Goal: Answer question/provide support: Answer question/provide support

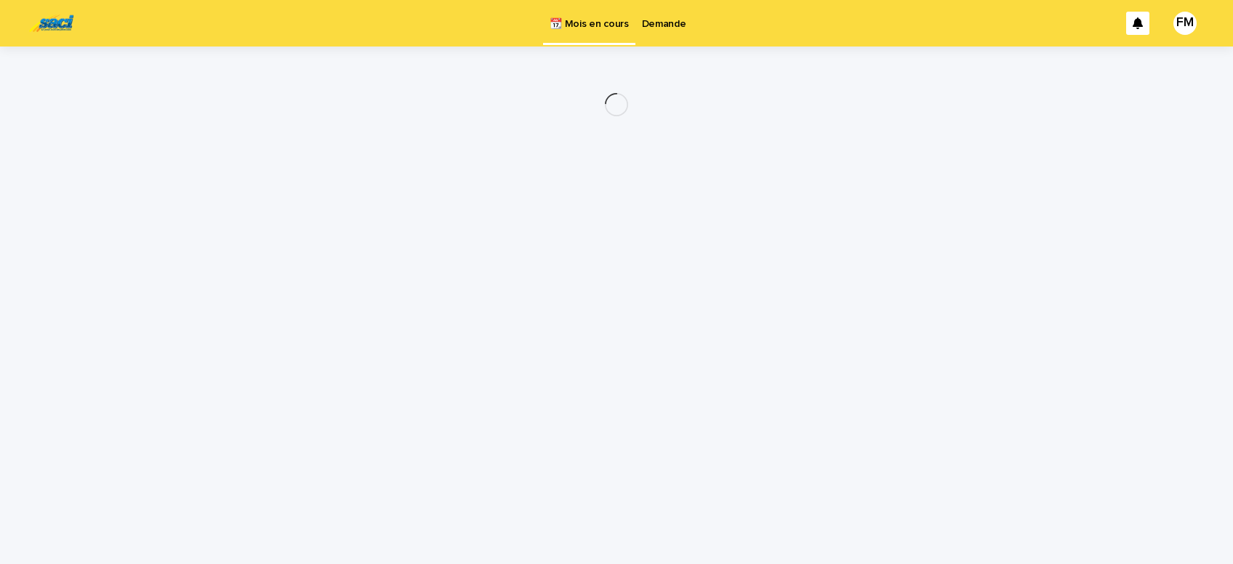
click at [666, 23] on p "Demande" at bounding box center [664, 15] width 44 height 31
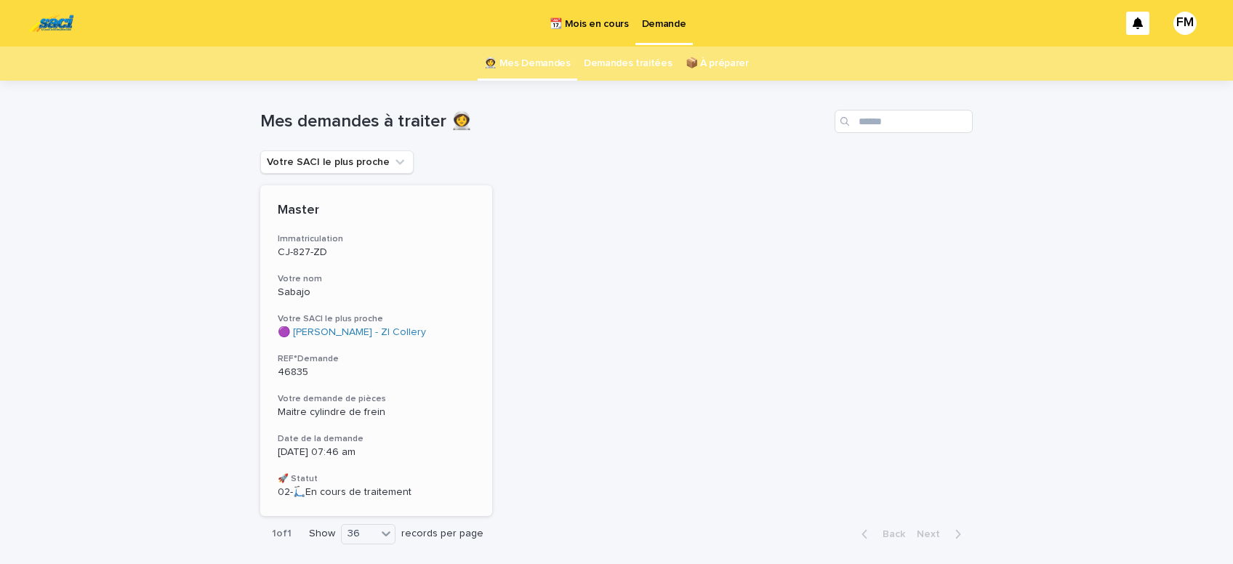
click at [332, 430] on div "Master Immatriculation CJ-827-ZD Votre nom Sabajo Votre SACI le plus proche 🟣 S…" at bounding box center [376, 350] width 232 height 331
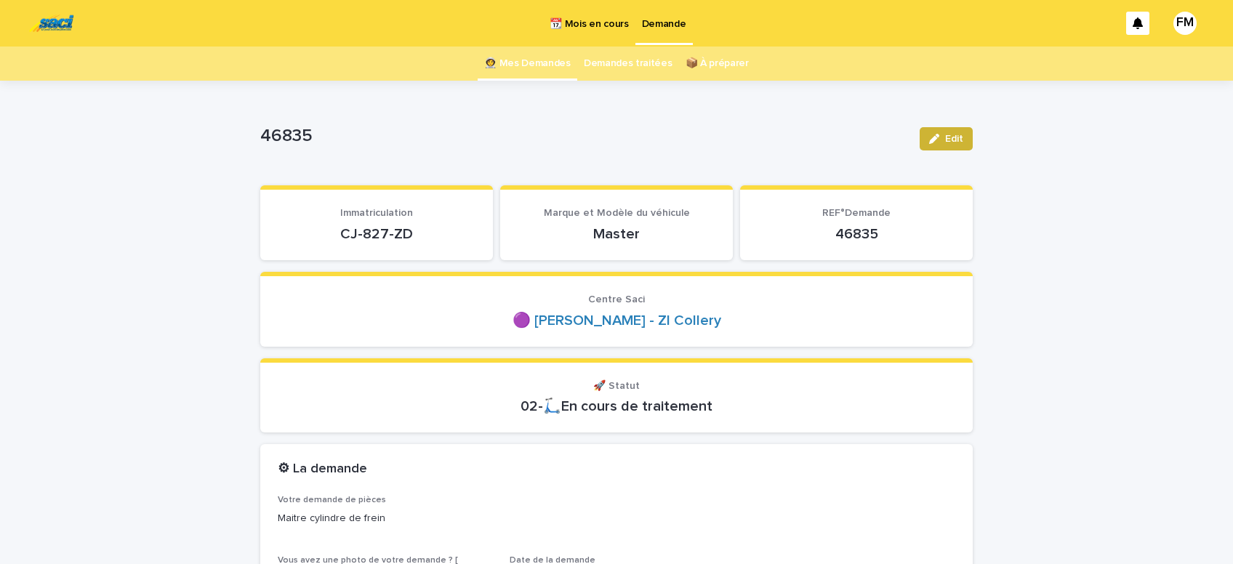
click at [955, 143] on span "Edit" at bounding box center [954, 139] width 18 height 10
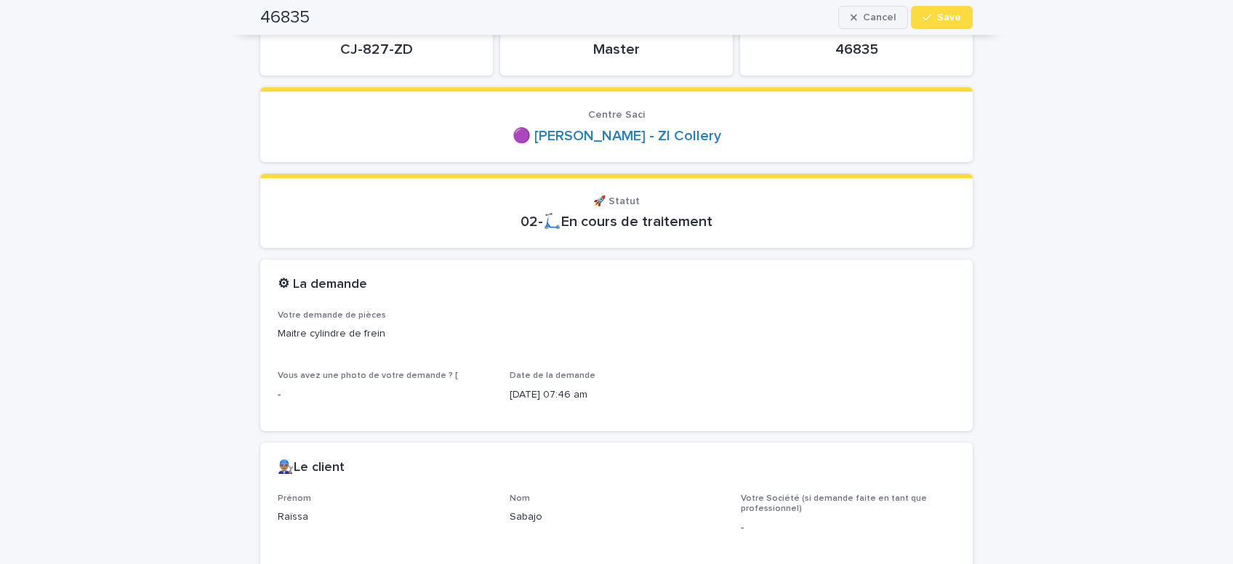
scroll to position [246, 0]
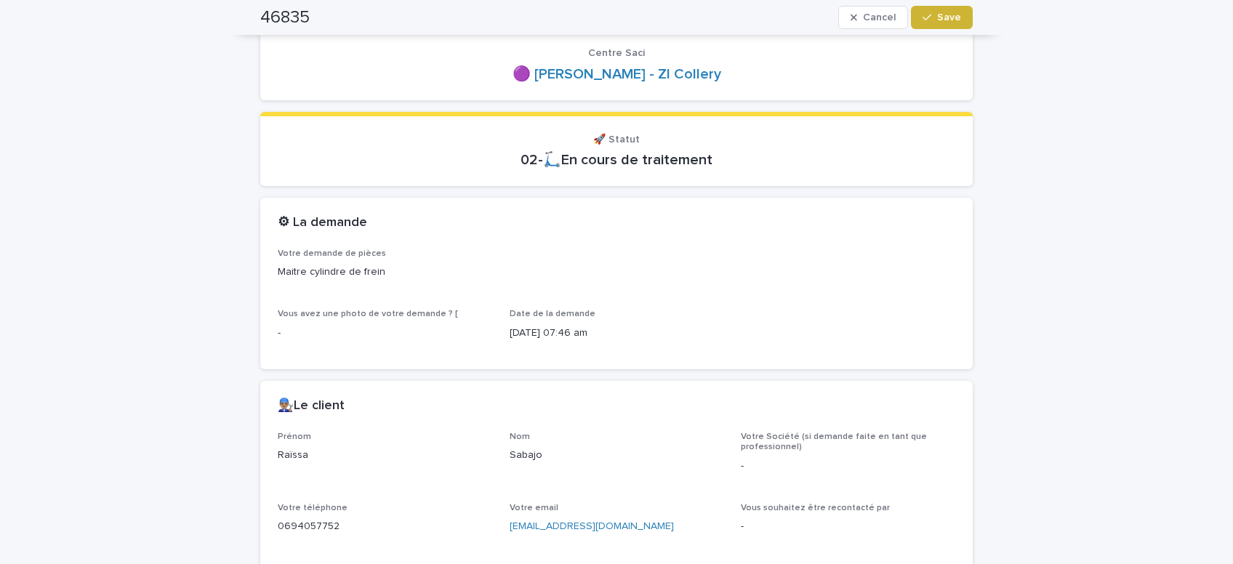
click at [952, 13] on span "Save" at bounding box center [949, 17] width 24 height 10
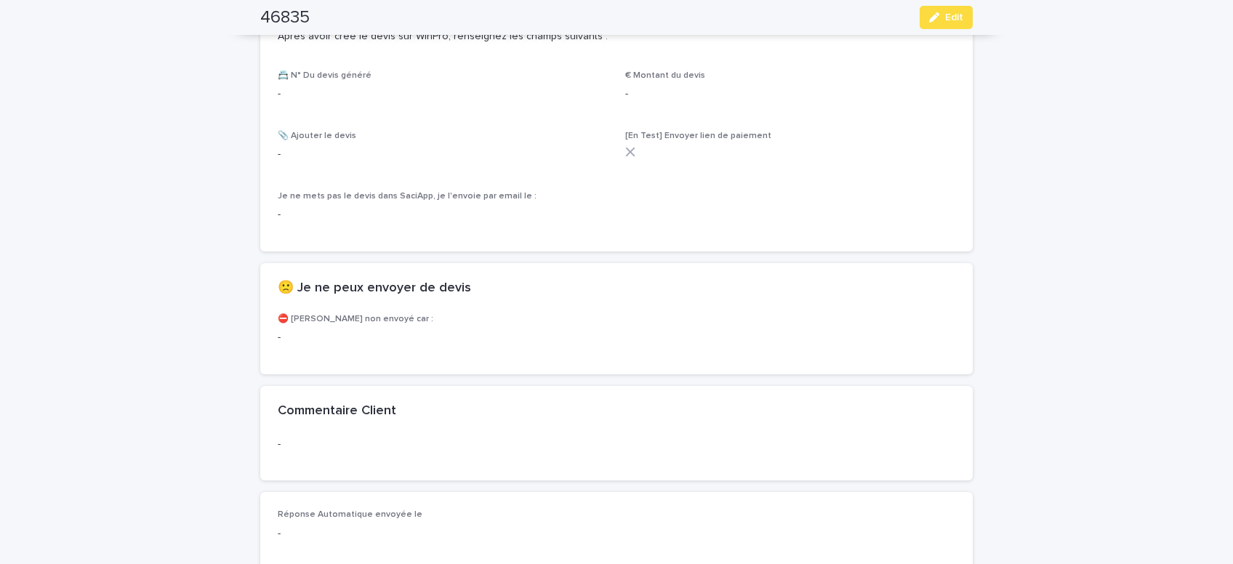
scroll to position [861, 0]
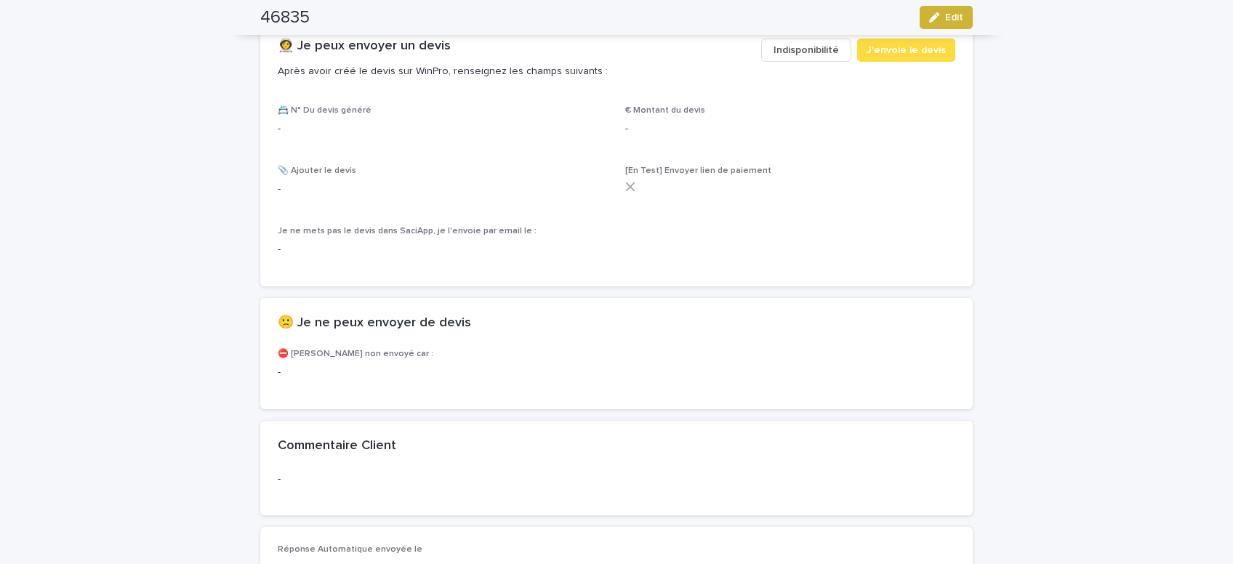
click at [942, 15] on div "button" at bounding box center [937, 17] width 16 height 10
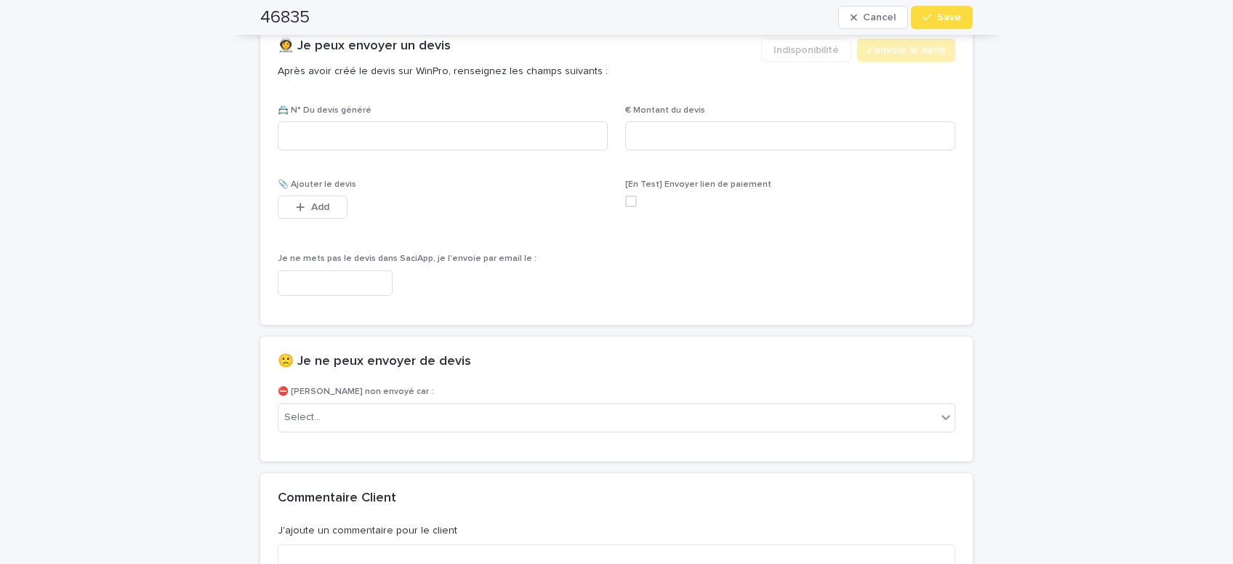
click at [376, 279] on input "text" at bounding box center [335, 282] width 115 height 25
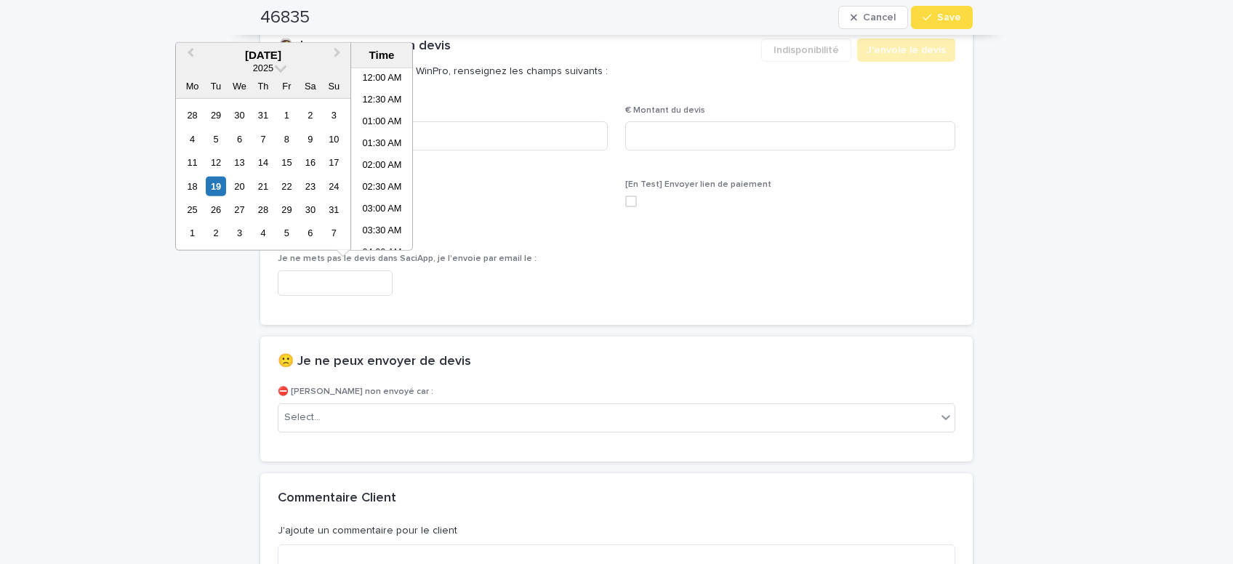
scroll to position [269, 0]
drag, startPoint x: 374, startPoint y: 153, endPoint x: 378, endPoint y: 179, distance: 26.4
click at [374, 156] on li "08:00 AM" at bounding box center [382, 159] width 62 height 22
type input "**********"
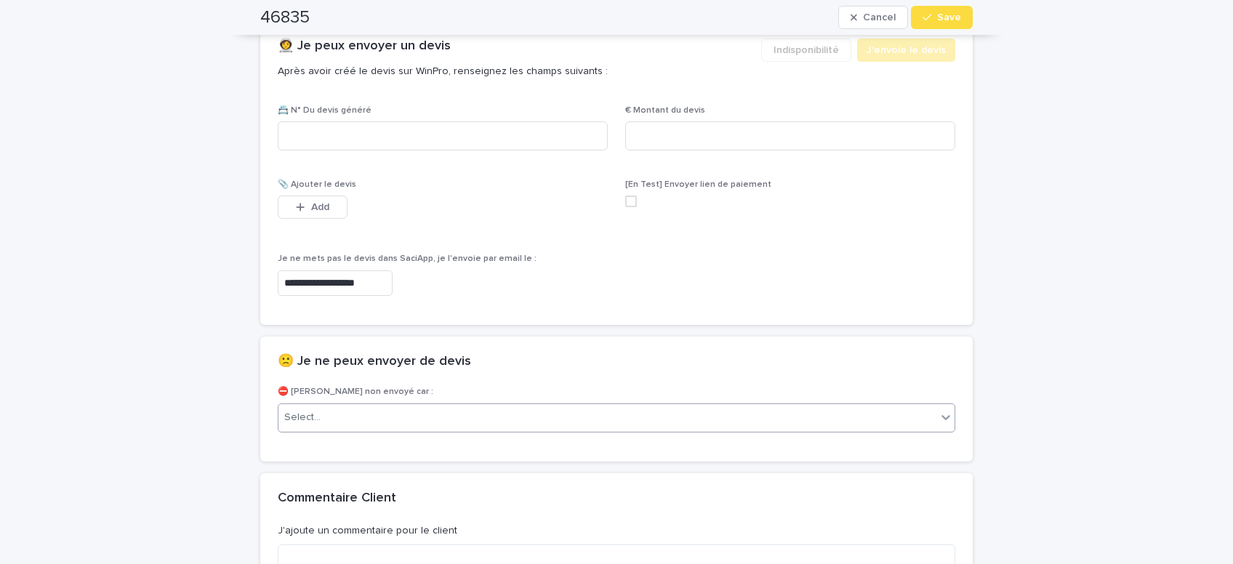
scroll to position [861, 0]
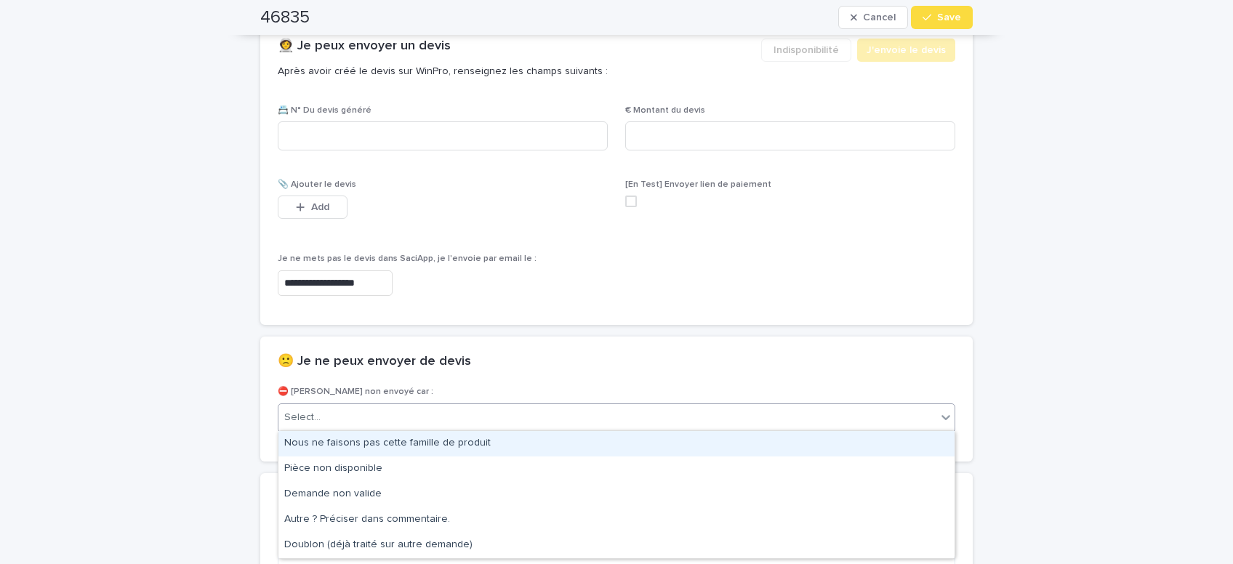
click at [343, 421] on div "Select..." at bounding box center [607, 418] width 658 height 24
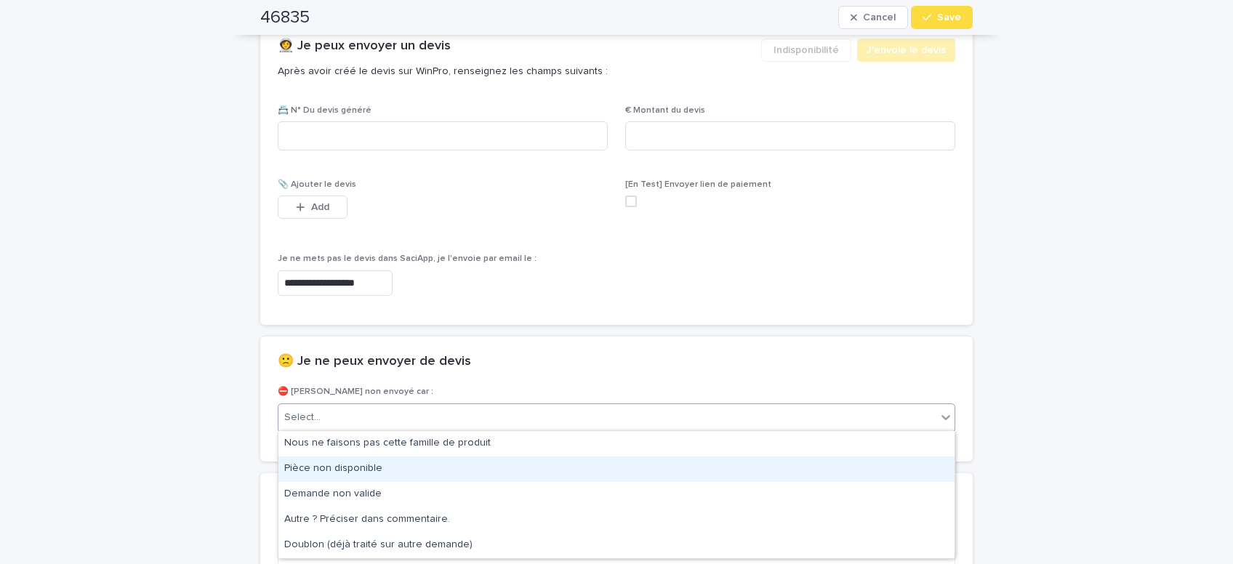
drag, startPoint x: 345, startPoint y: 470, endPoint x: 967, endPoint y: 223, distance: 668.7
click at [347, 469] on div "Pièce non disponible" at bounding box center [616, 468] width 676 height 25
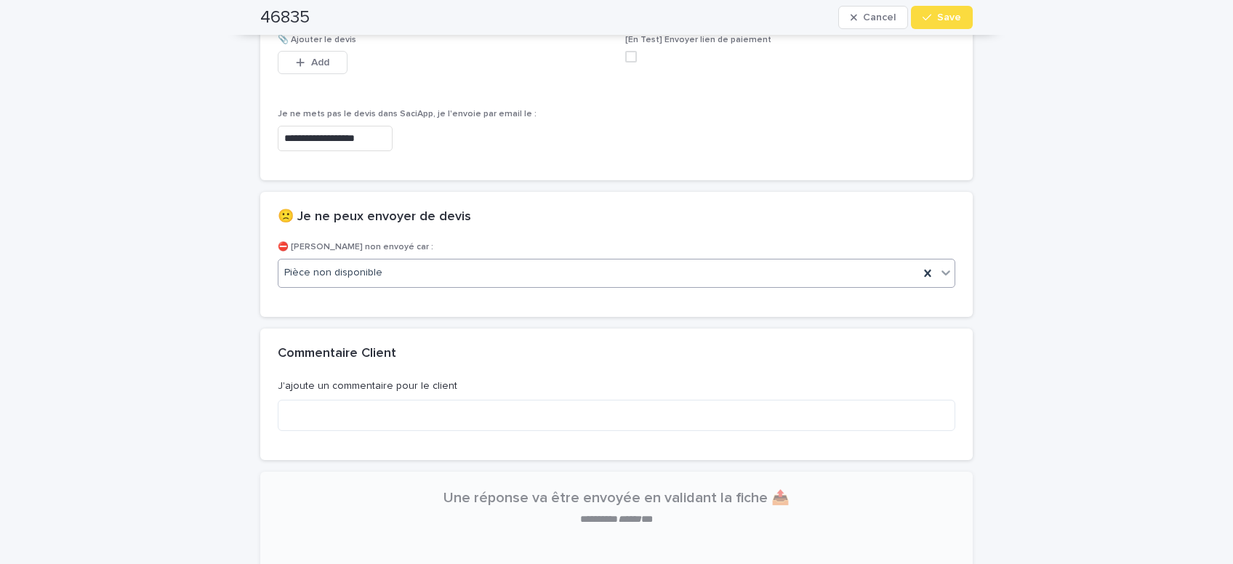
scroll to position [1047, 0]
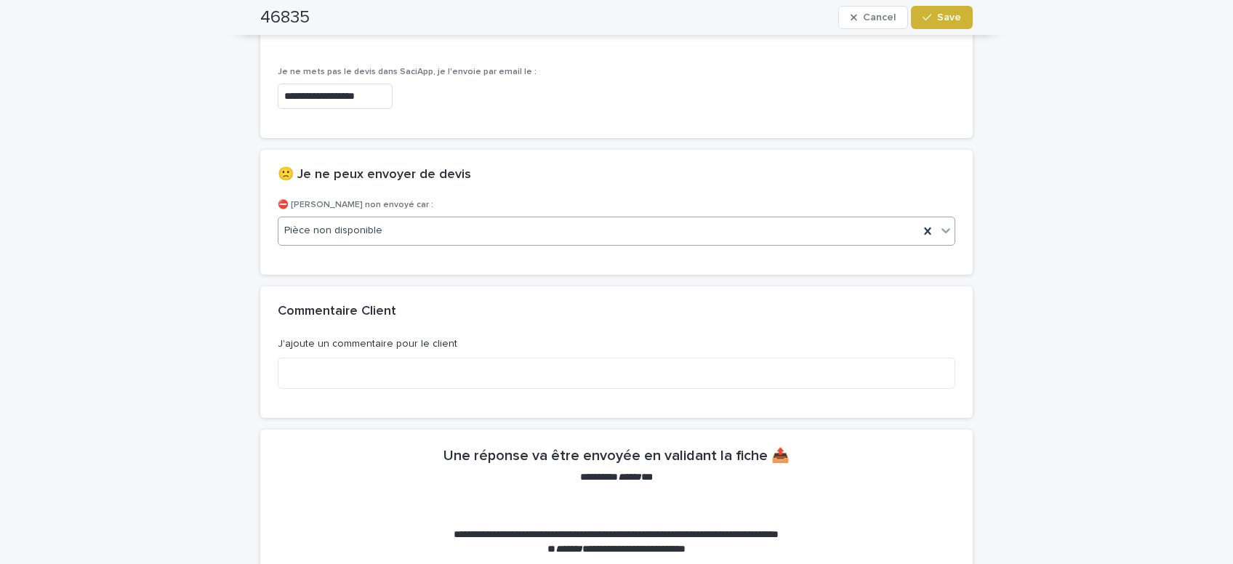
click at [956, 25] on button "Save" at bounding box center [942, 17] width 62 height 23
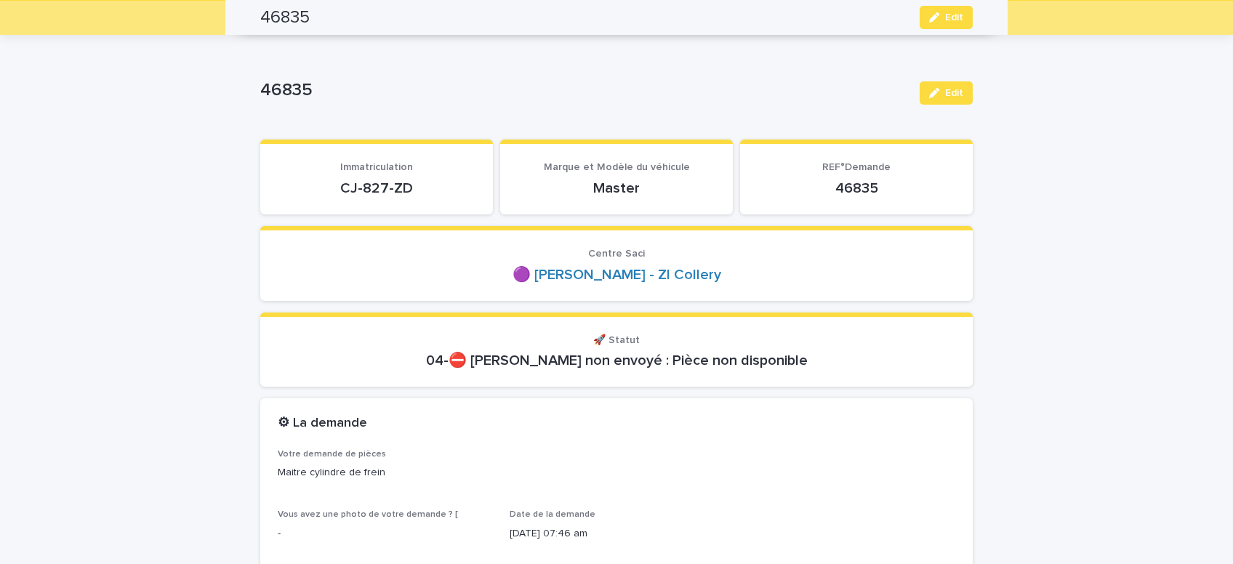
scroll to position [0, 0]
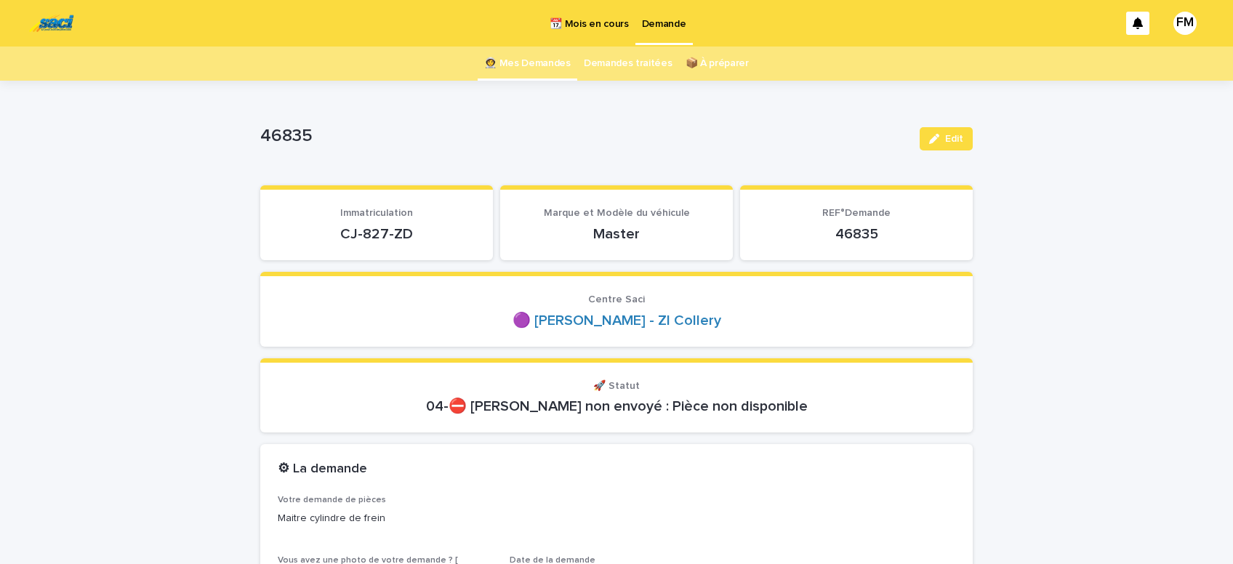
click at [652, 24] on p "Demande" at bounding box center [664, 15] width 44 height 31
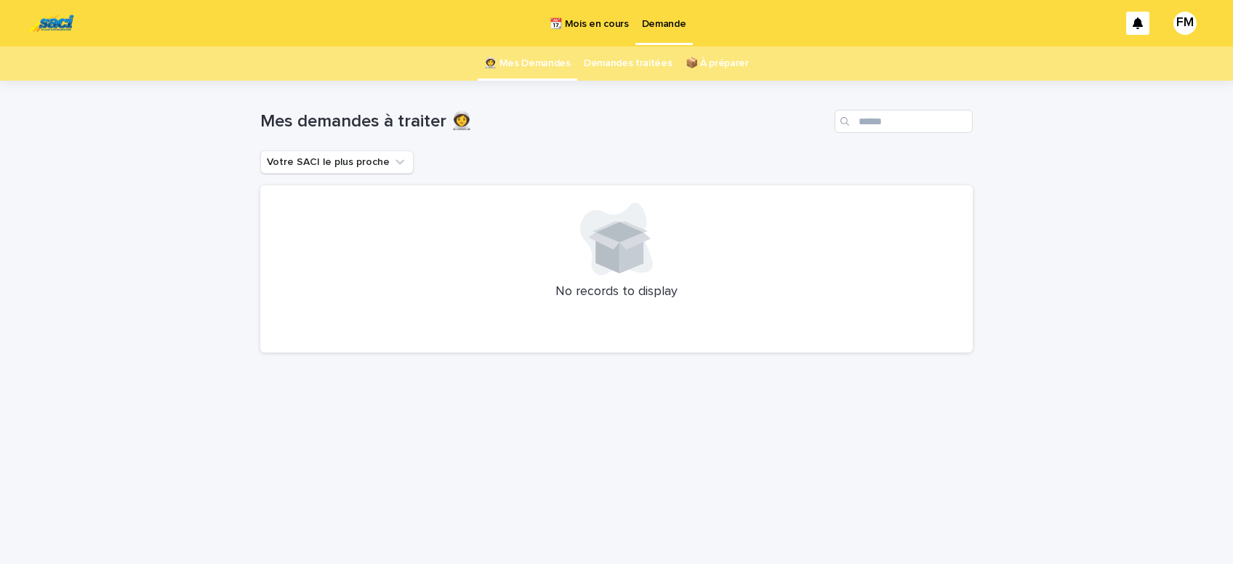
click at [176, 217] on div "Loading... Saving… Loading... Saving… Mes demandes à traiter 👩‍🚀 Votre SACI le …" at bounding box center [616, 322] width 1233 height 483
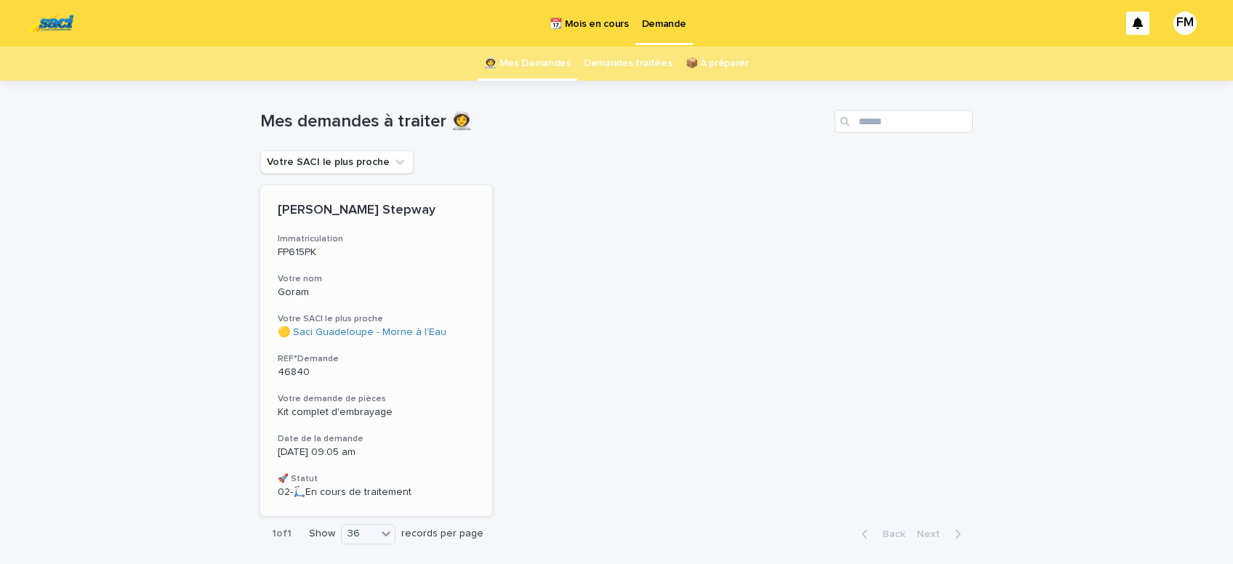
click at [334, 414] on span "Kit complet d'embrayage" at bounding box center [335, 412] width 115 height 10
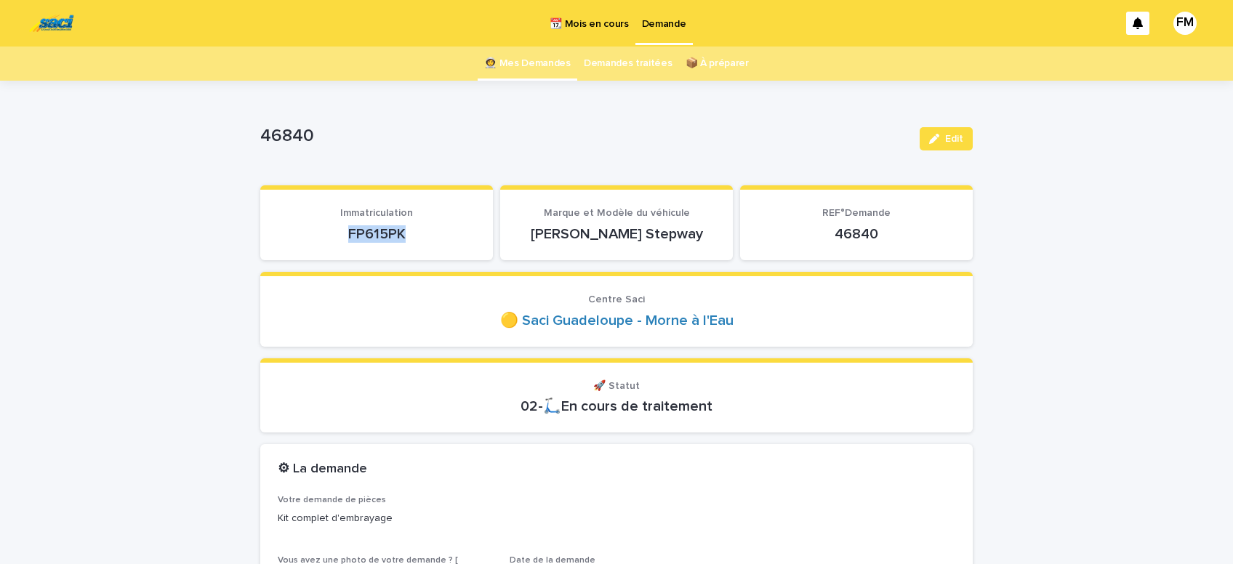
drag, startPoint x: 425, startPoint y: 232, endPoint x: 370, endPoint y: 265, distance: 64.2
click at [318, 228] on p "FP615PK" at bounding box center [377, 233] width 198 height 17
copy p "FP615PK"
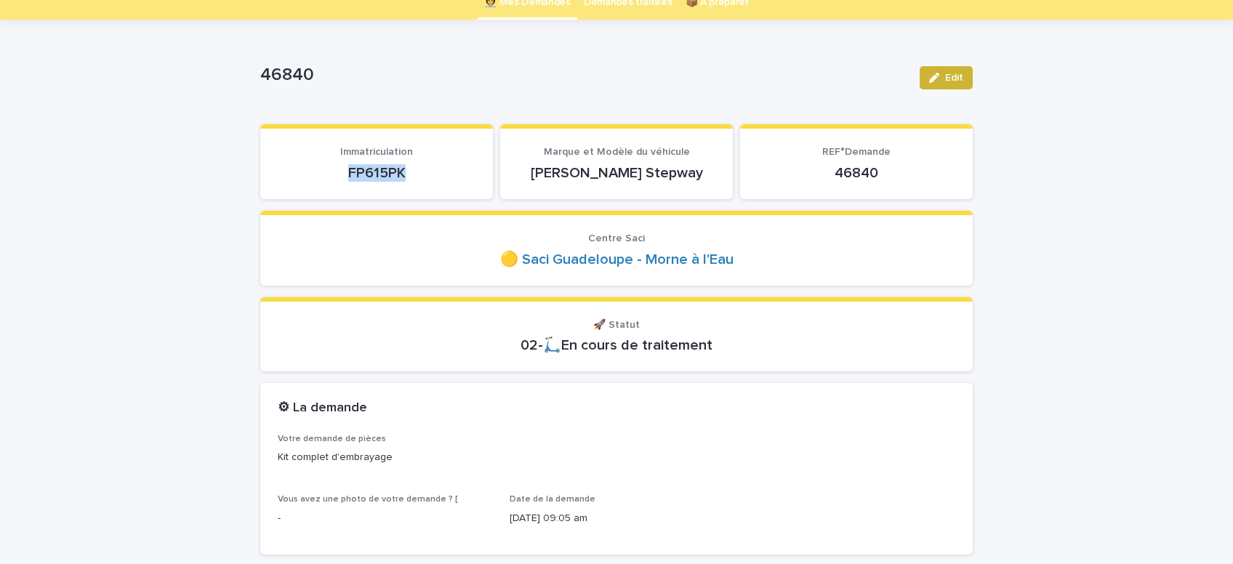
click at [943, 73] on div "button" at bounding box center [937, 78] width 16 height 10
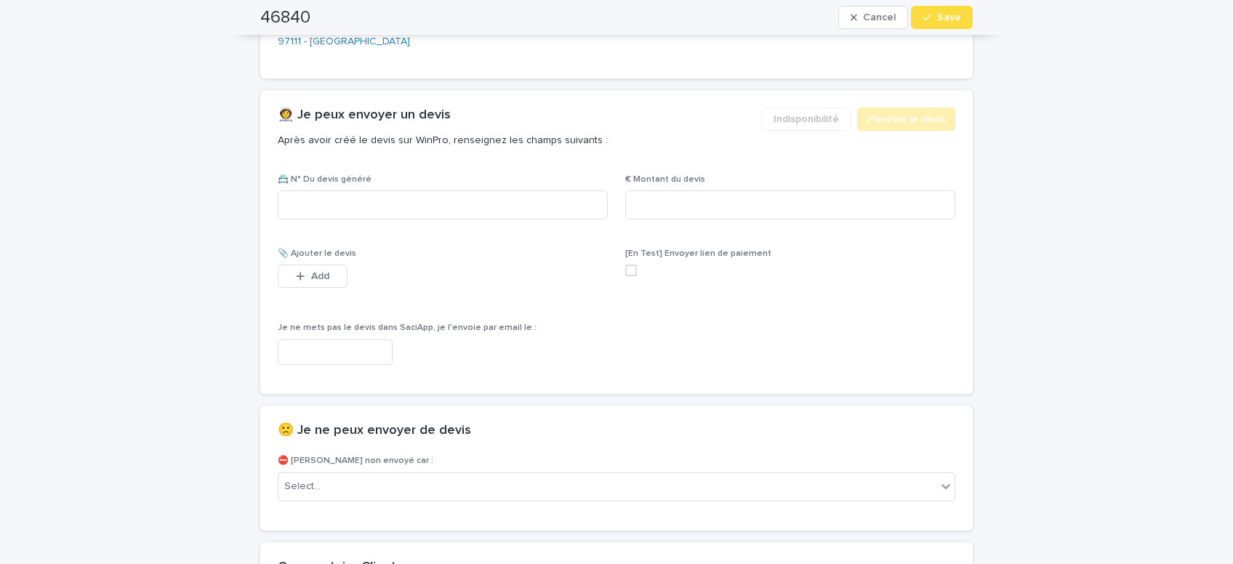
scroll to position [801, 0]
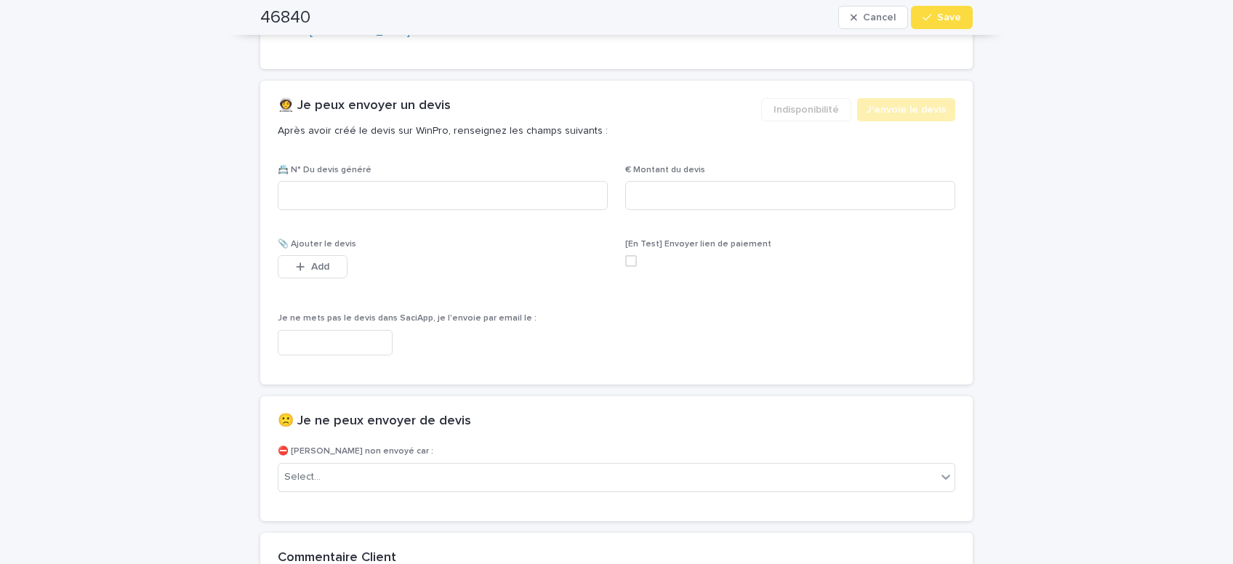
click at [363, 346] on input "text" at bounding box center [335, 342] width 115 height 25
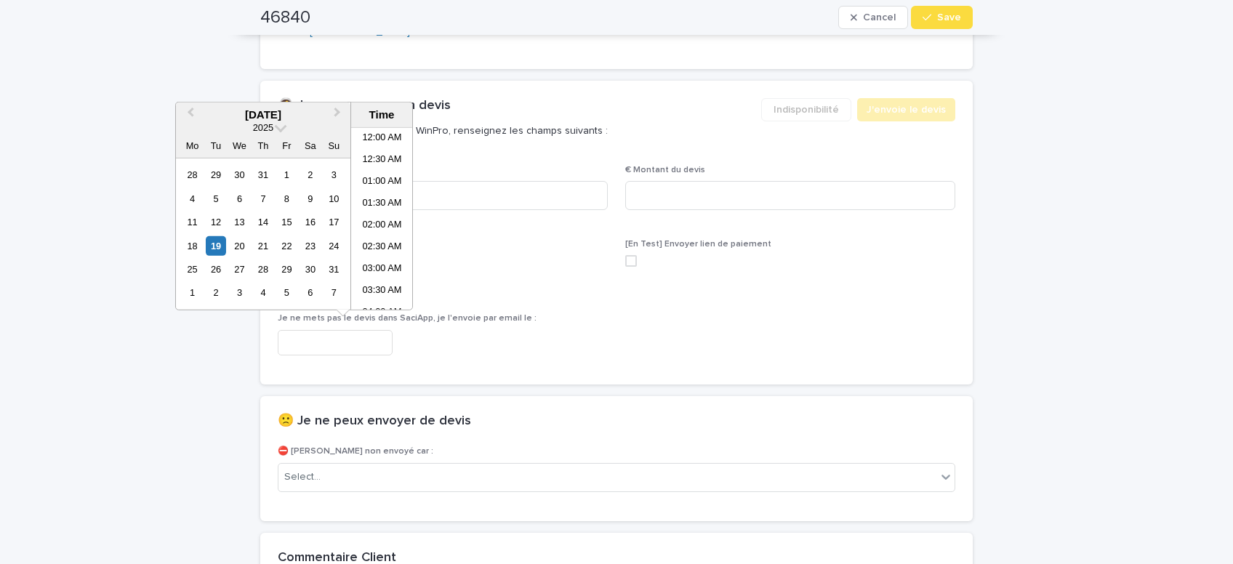
scroll to position [313, 0]
click at [373, 217] on li "09:00 AM" at bounding box center [382, 219] width 62 height 22
type input "**********"
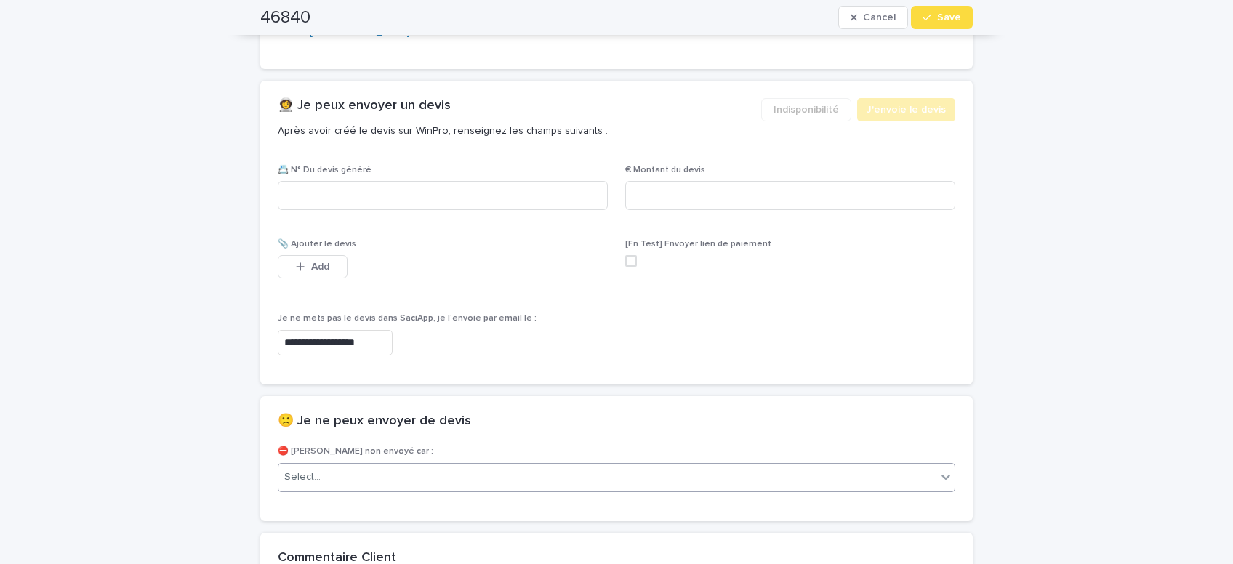
scroll to position [801, 0]
click at [354, 477] on div "Select..." at bounding box center [607, 477] width 658 height 24
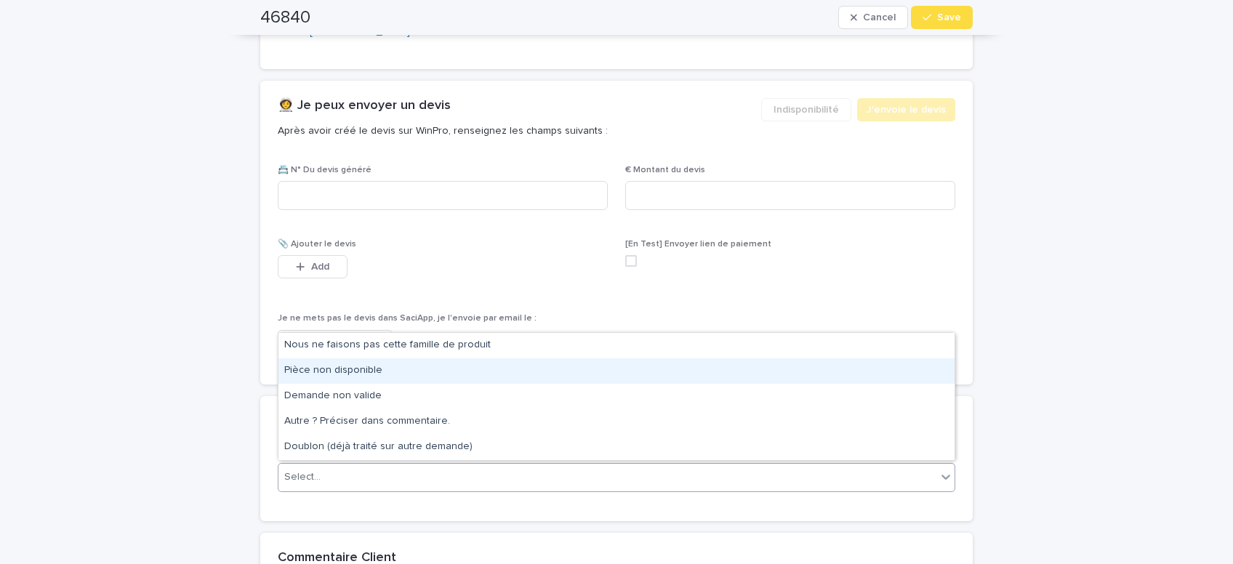
click at [353, 370] on div "Pièce non disponible" at bounding box center [616, 370] width 676 height 25
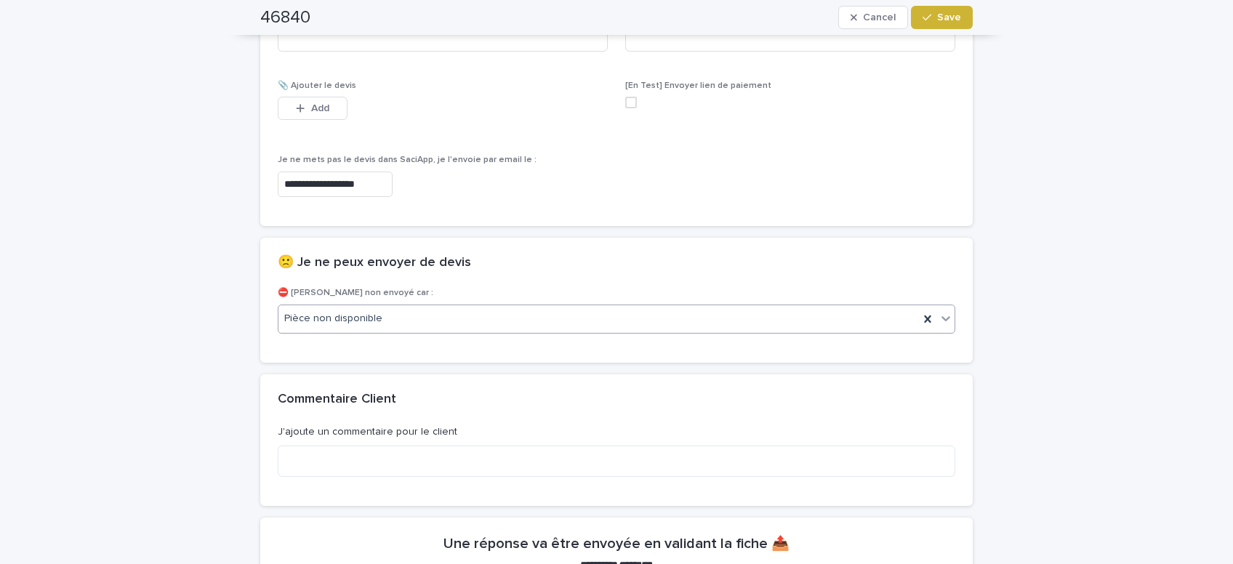
scroll to position [988, 0]
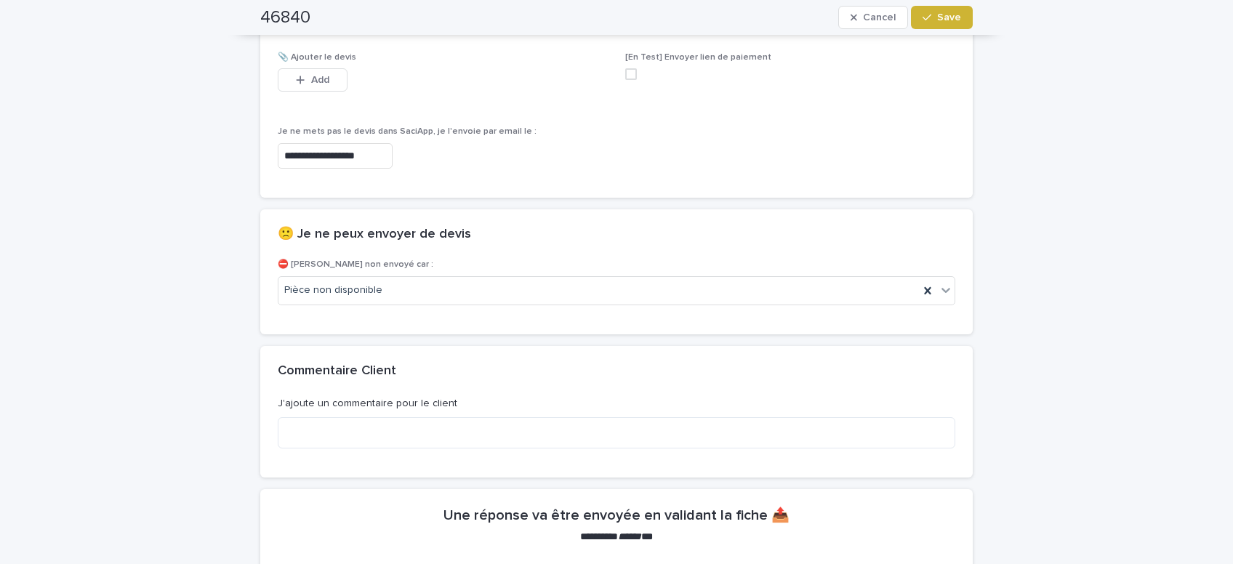
click at [931, 14] on icon "button" at bounding box center [926, 17] width 9 height 10
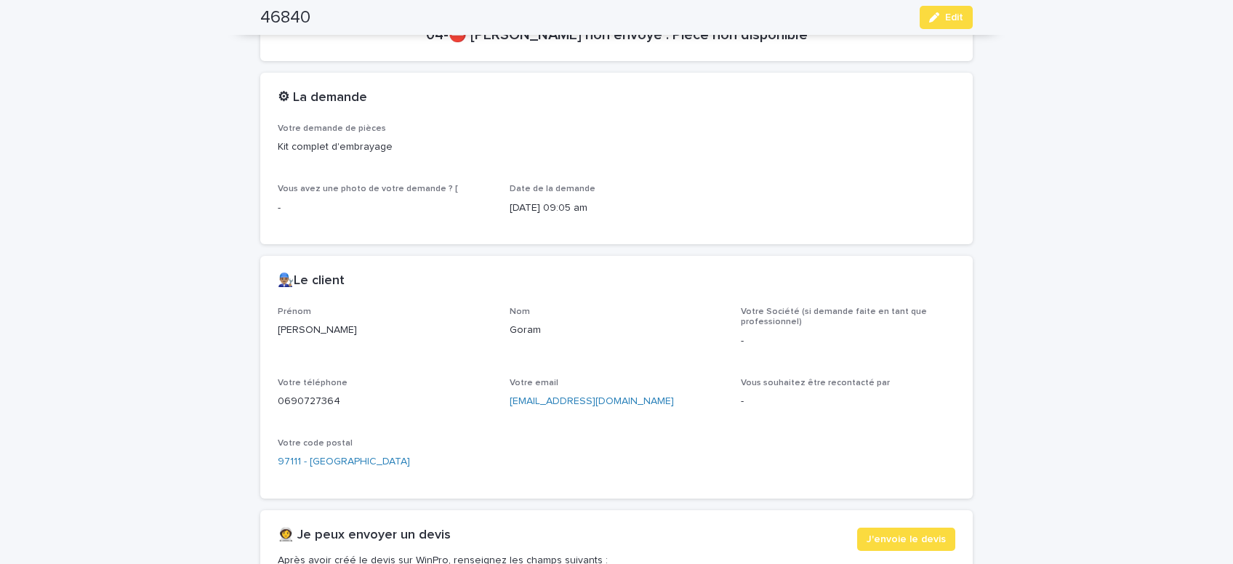
scroll to position [0, 0]
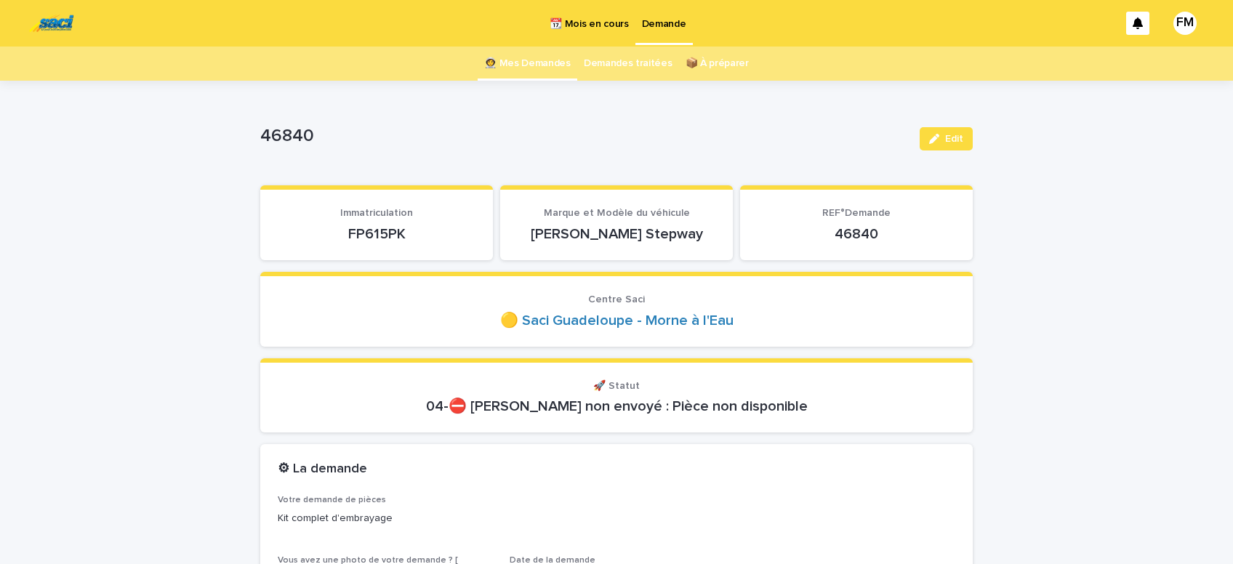
click at [663, 17] on p "Demande" at bounding box center [664, 15] width 44 height 31
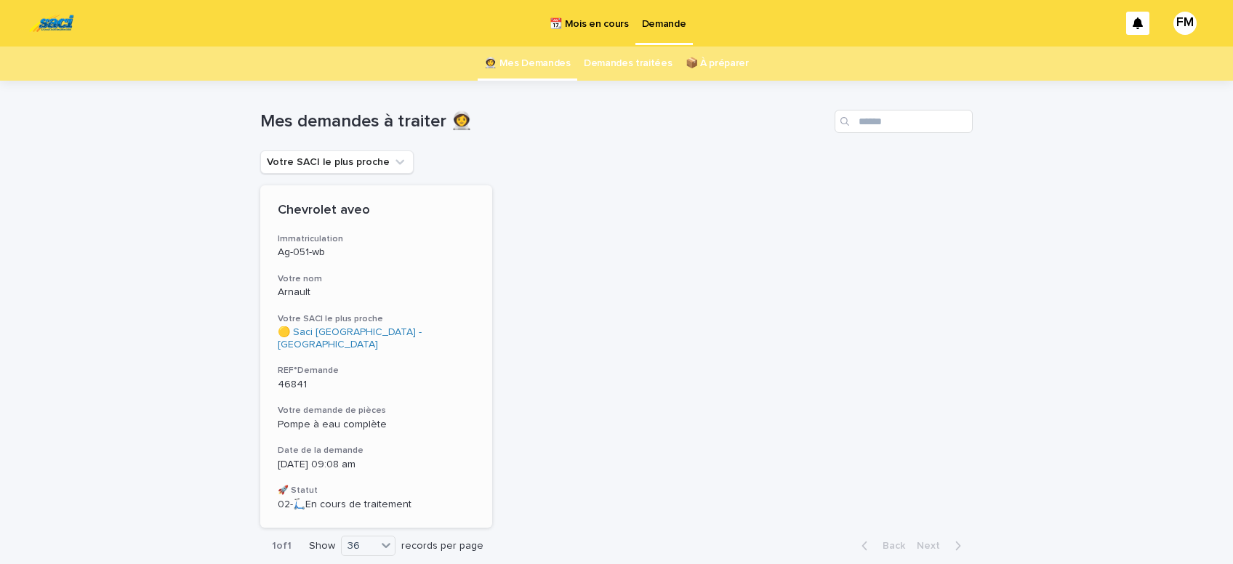
click at [339, 419] on span "Pompe à eau complète" at bounding box center [332, 424] width 109 height 10
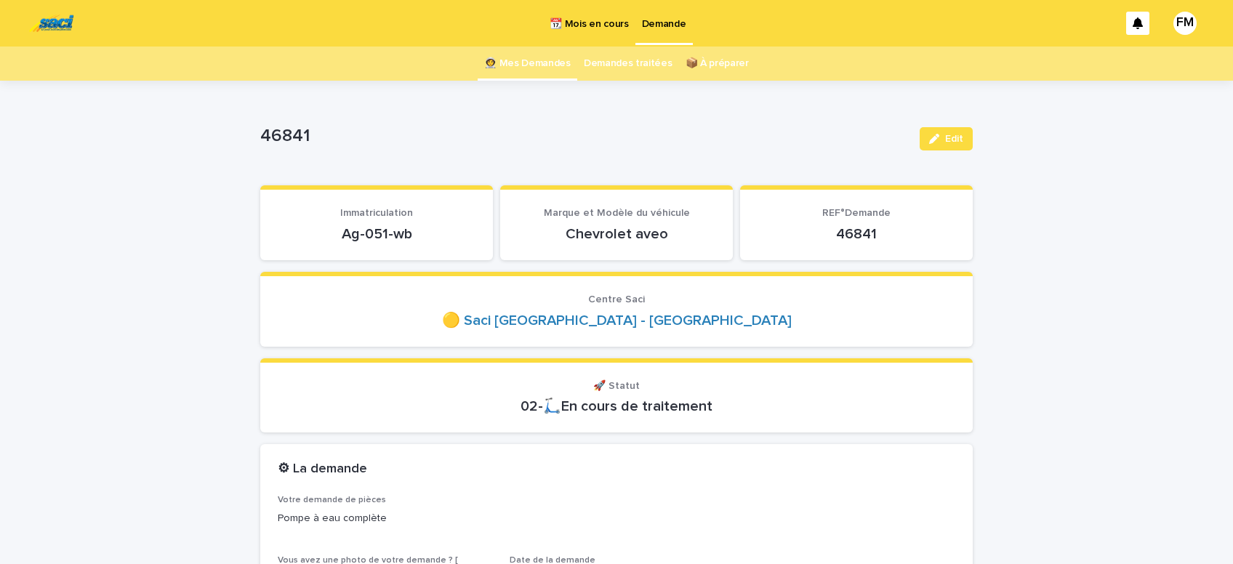
drag, startPoint x: 415, startPoint y: 230, endPoint x: 329, endPoint y: 231, distance: 85.8
click at [329, 231] on p "Ag-051-wb" at bounding box center [377, 233] width 198 height 17
copy p "Ag-051-wb"
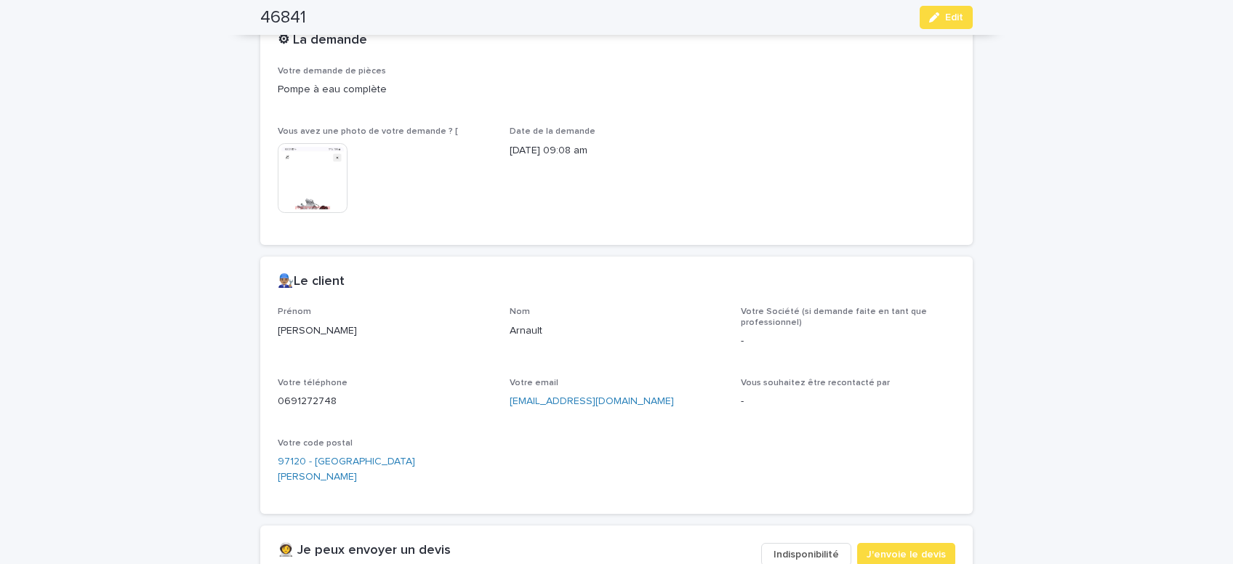
scroll to position [431, 0]
click at [330, 200] on img at bounding box center [313, 176] width 70 height 70
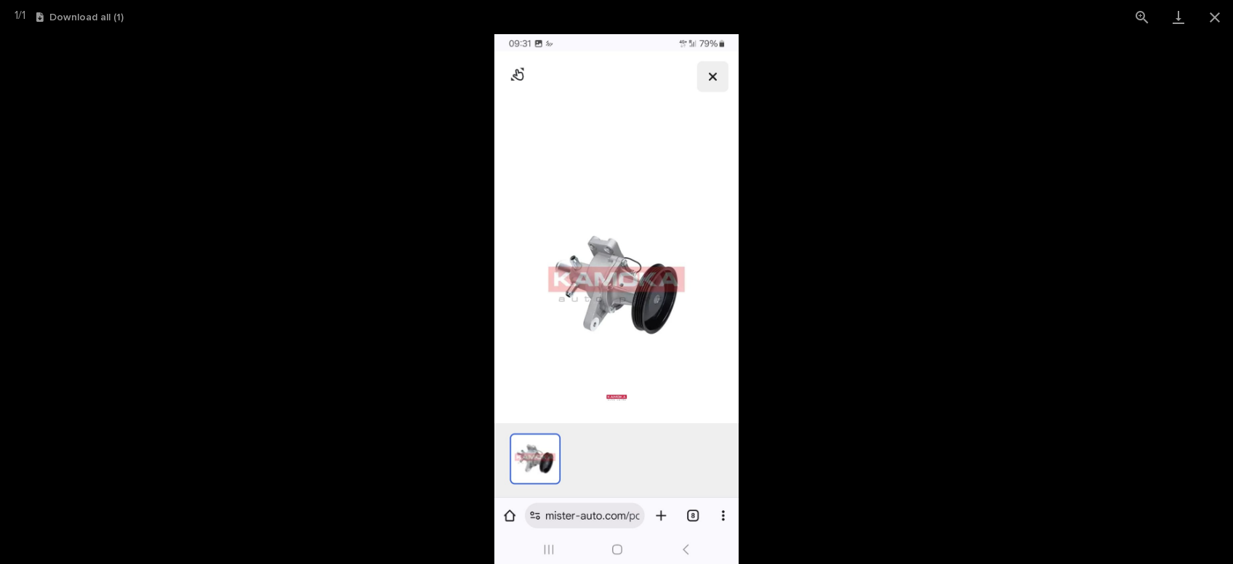
click at [716, 91] on img at bounding box center [616, 299] width 244 height 530
click at [707, 84] on img at bounding box center [616, 299] width 244 height 530
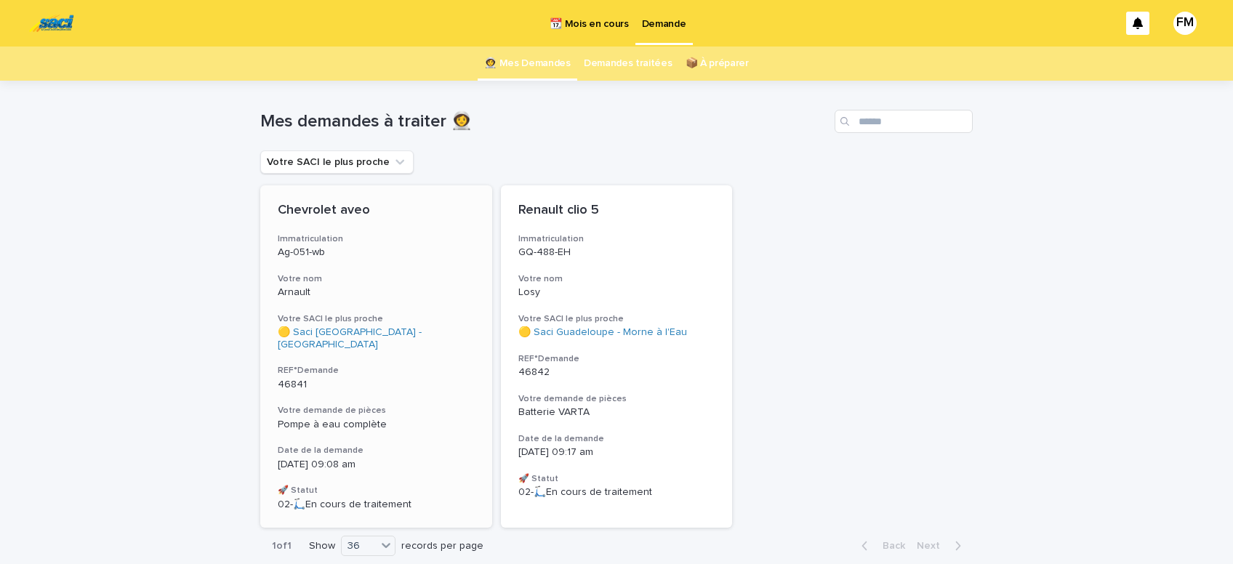
click at [322, 459] on p "[DATE] 09:08 am" at bounding box center [376, 465] width 197 height 12
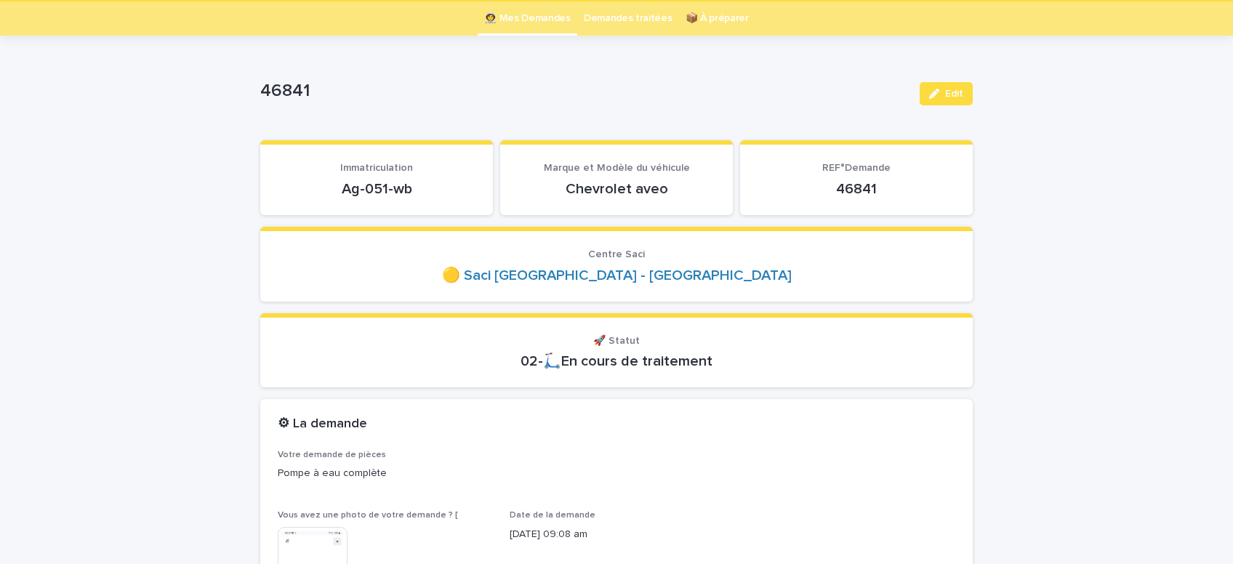
scroll to position [46, 0]
drag, startPoint x: 950, startPoint y: 94, endPoint x: 927, endPoint y: 113, distance: 28.9
click at [951, 94] on span "Edit" at bounding box center [954, 93] width 18 height 10
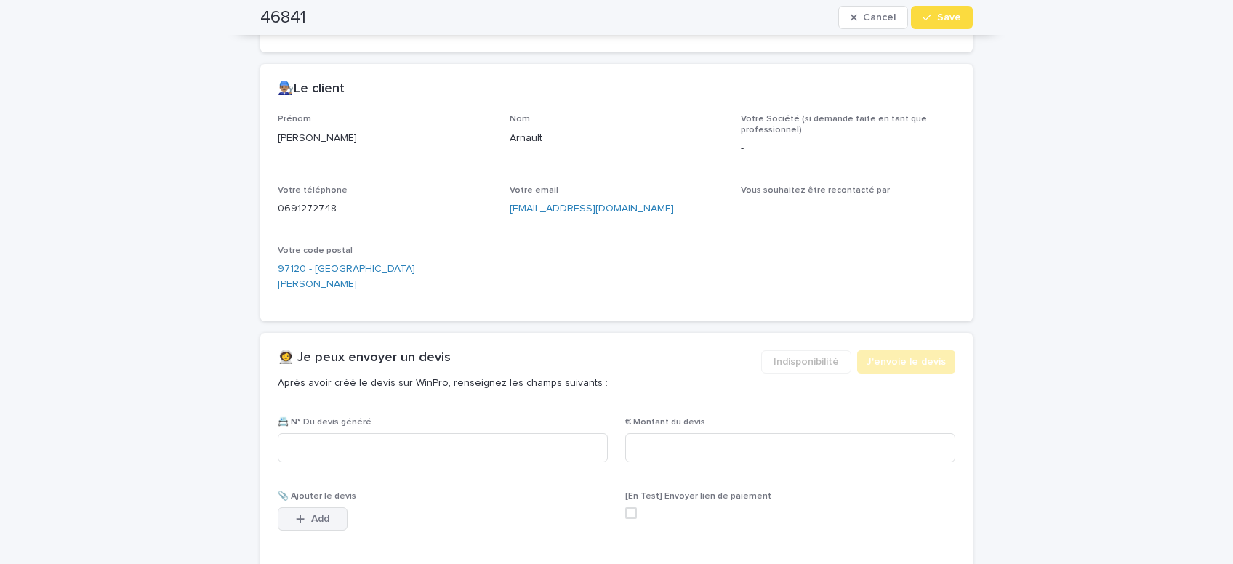
scroll to position [724, 0]
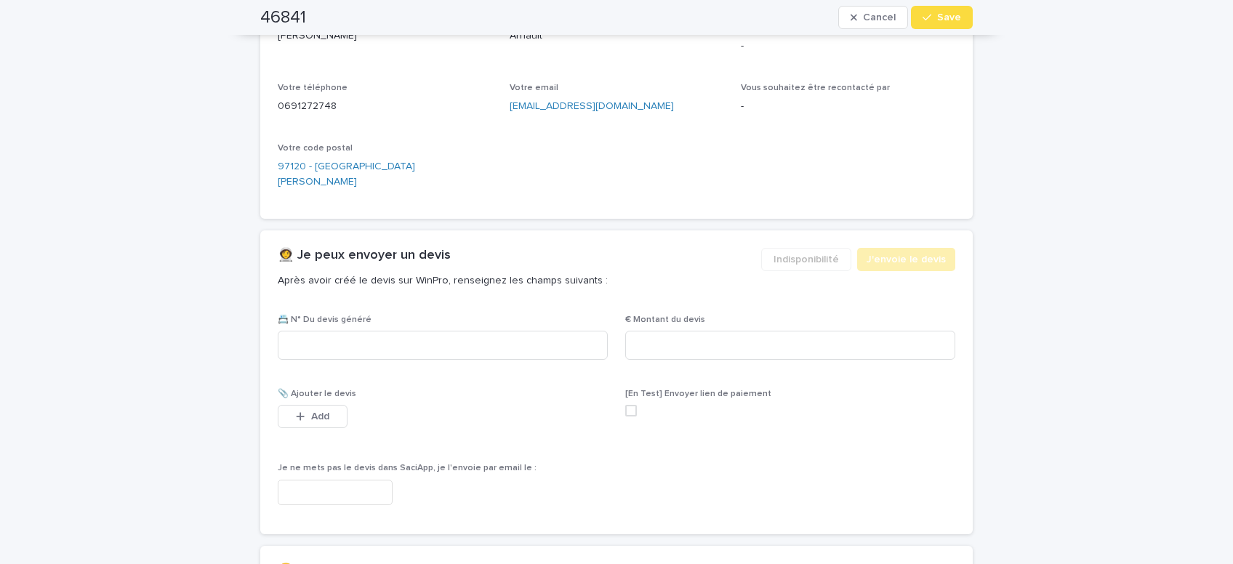
click at [344, 480] on input "text" at bounding box center [335, 492] width 115 height 25
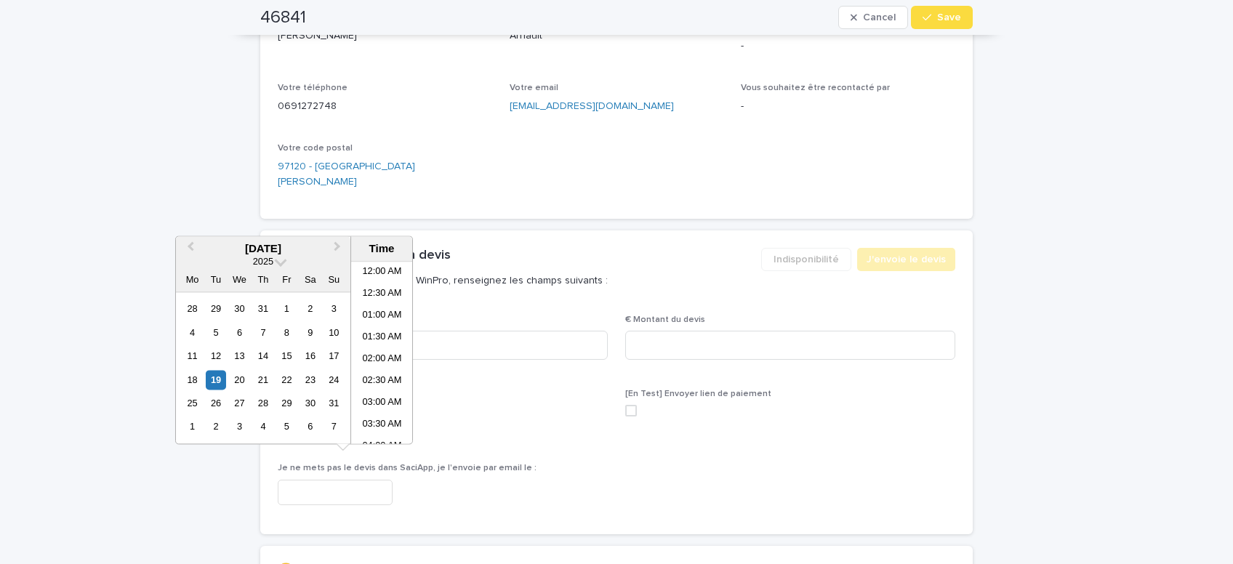
scroll to position [313, 0]
click at [384, 350] on li "09:00 AM" at bounding box center [382, 353] width 62 height 22
type input "**********"
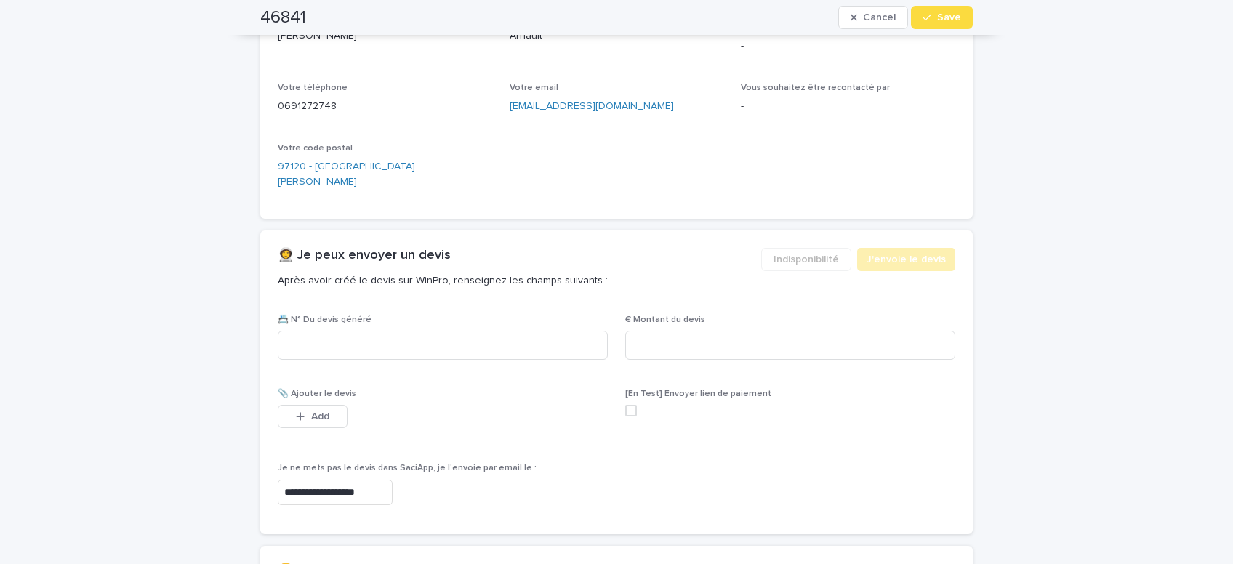
scroll to position [908, 0]
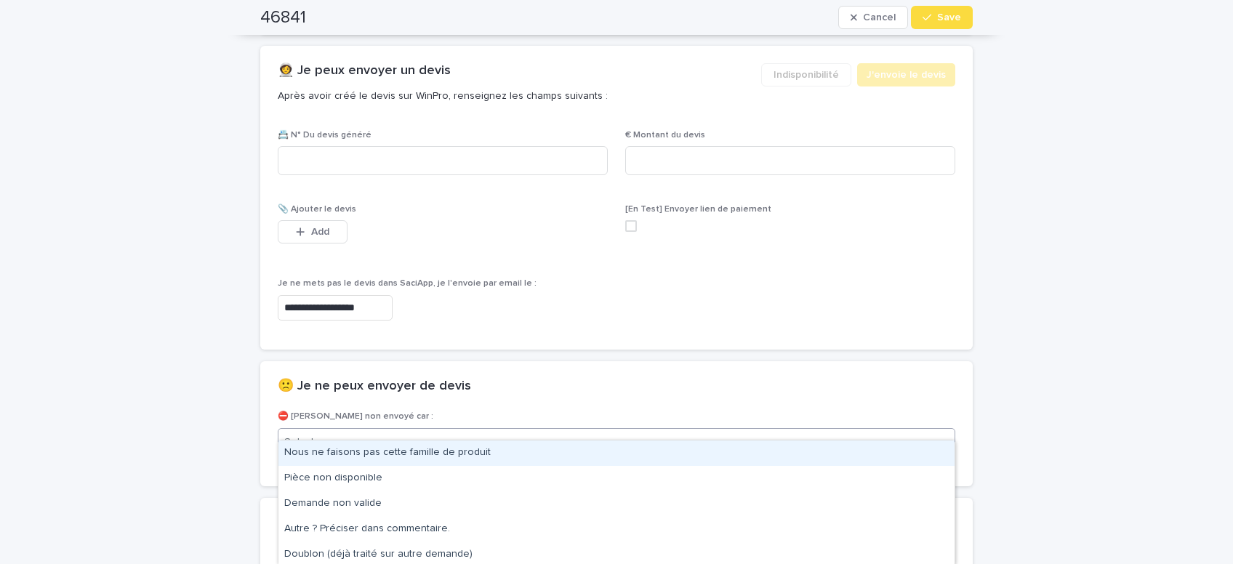
click at [363, 430] on div "Select..." at bounding box center [607, 442] width 658 height 24
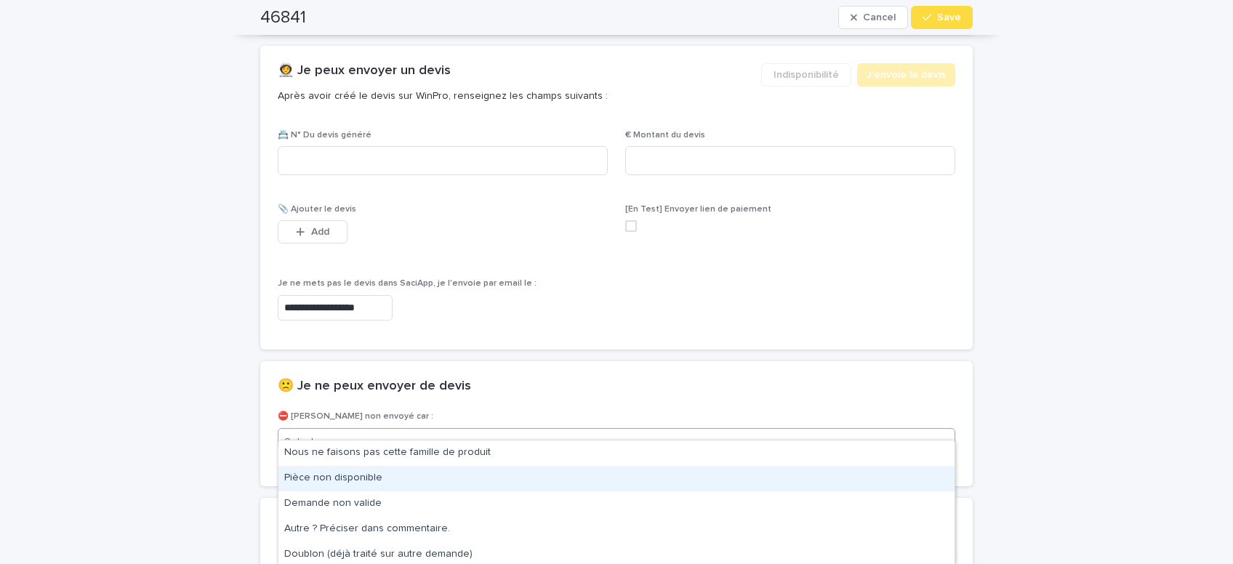
drag, startPoint x: 358, startPoint y: 476, endPoint x: 672, endPoint y: 278, distance: 372.0
click at [358, 474] on div "Pièce non disponible" at bounding box center [616, 478] width 676 height 25
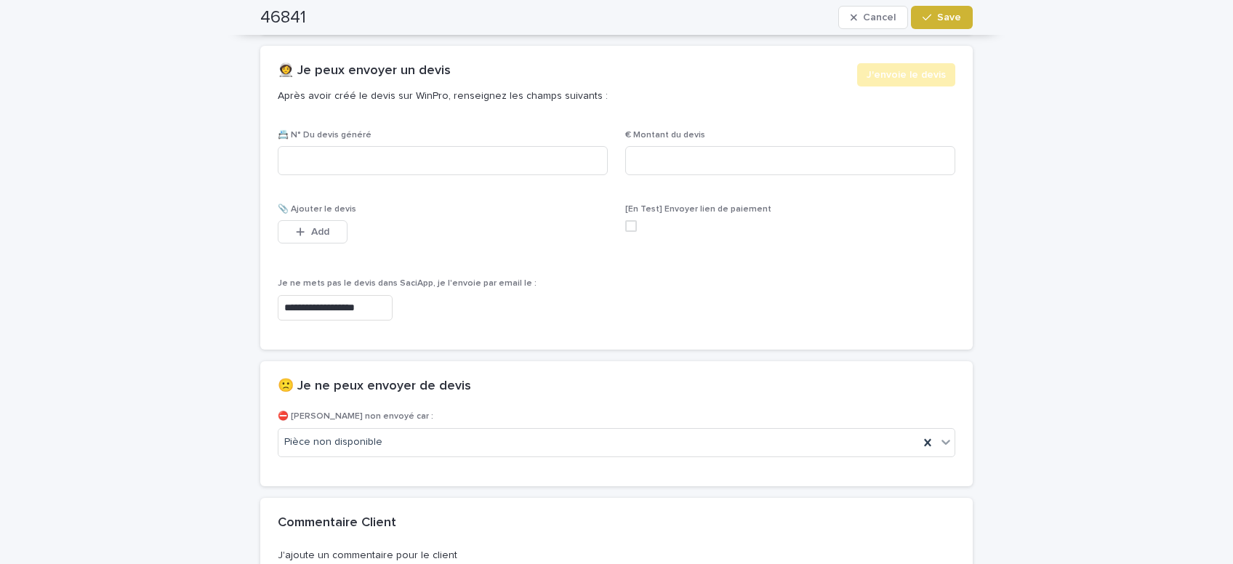
click at [946, 28] on button "Save" at bounding box center [942, 17] width 62 height 23
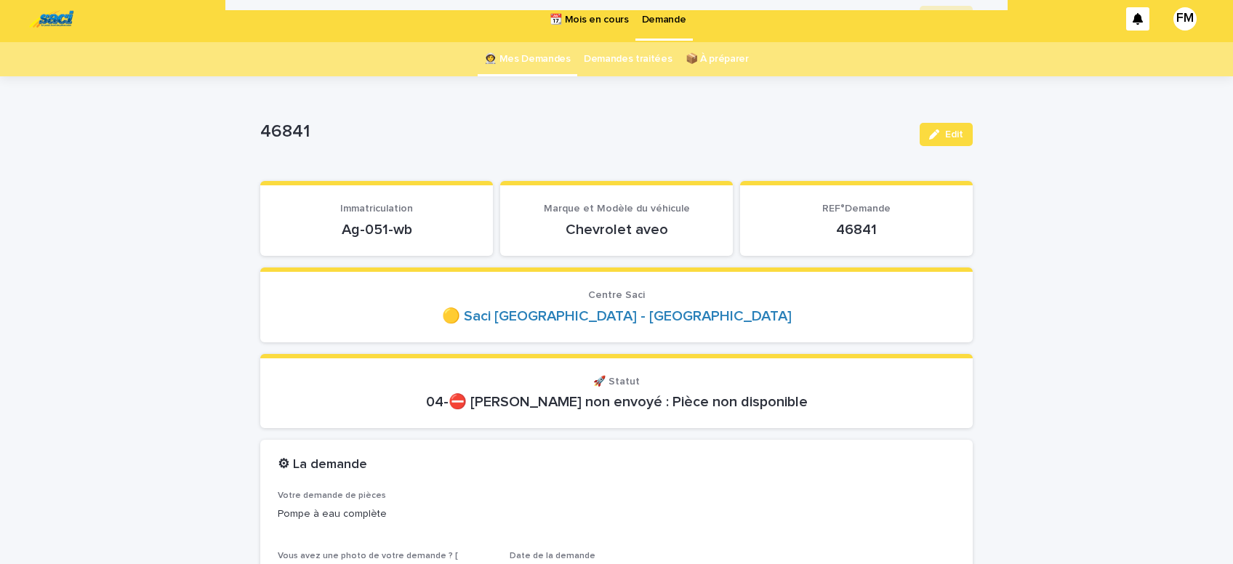
scroll to position [0, 0]
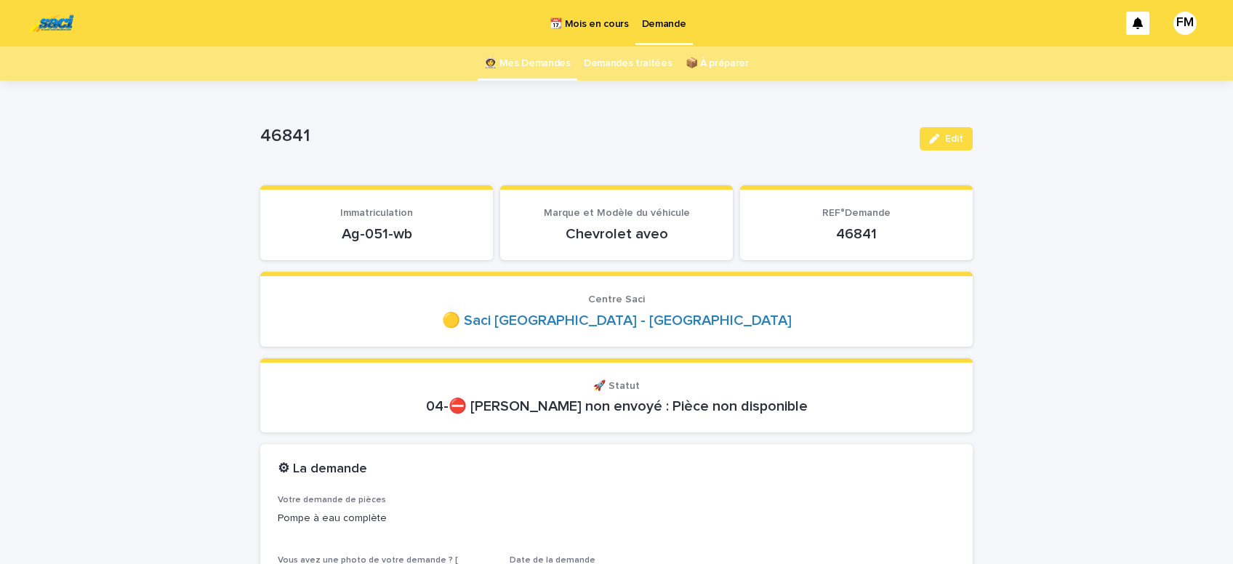
click at [669, 23] on p "Demande" at bounding box center [664, 15] width 44 height 31
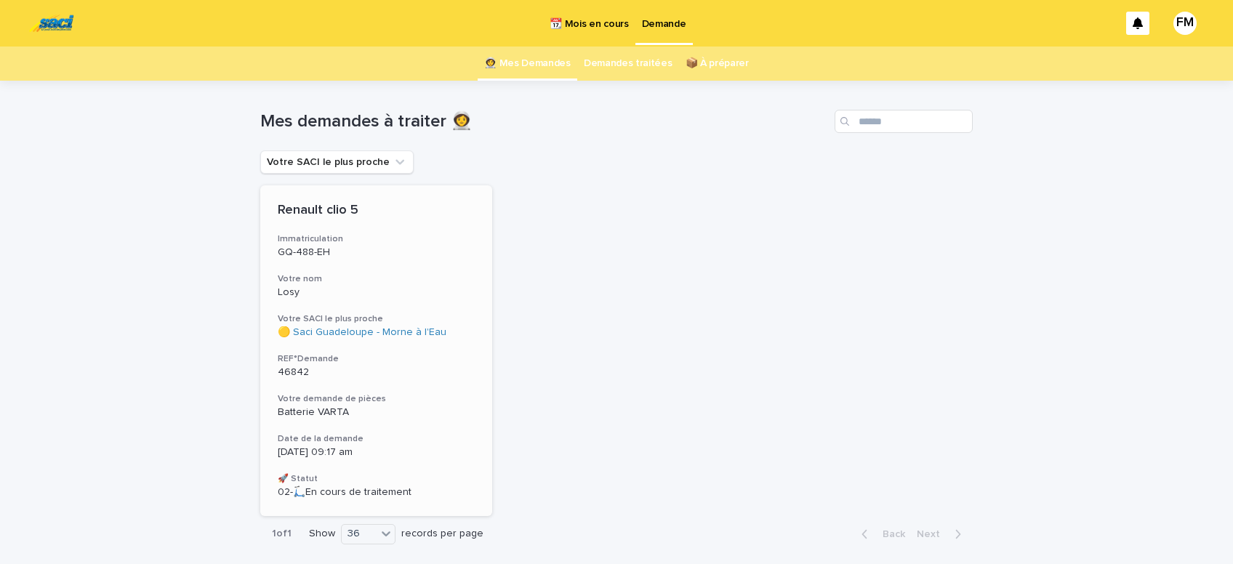
click at [324, 411] on span "Batterie VARTA" at bounding box center [313, 412] width 71 height 10
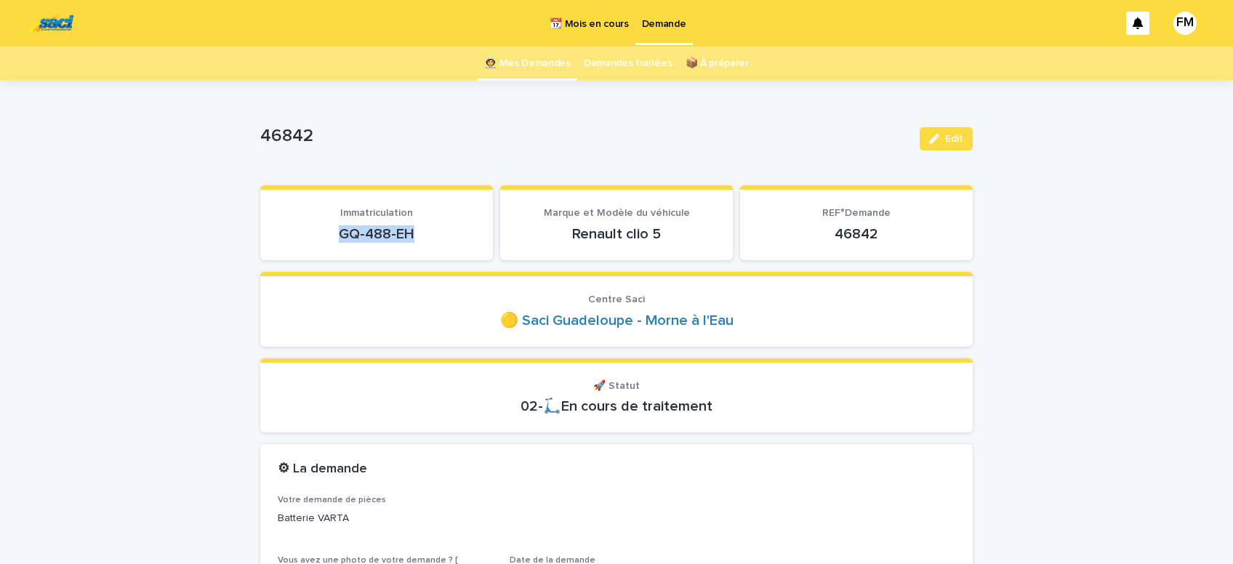
drag, startPoint x: 437, startPoint y: 229, endPoint x: 323, endPoint y: 236, distance: 114.3
click at [323, 236] on p "GQ-488-EH" at bounding box center [377, 233] width 198 height 17
copy p "GQ-488-EH"
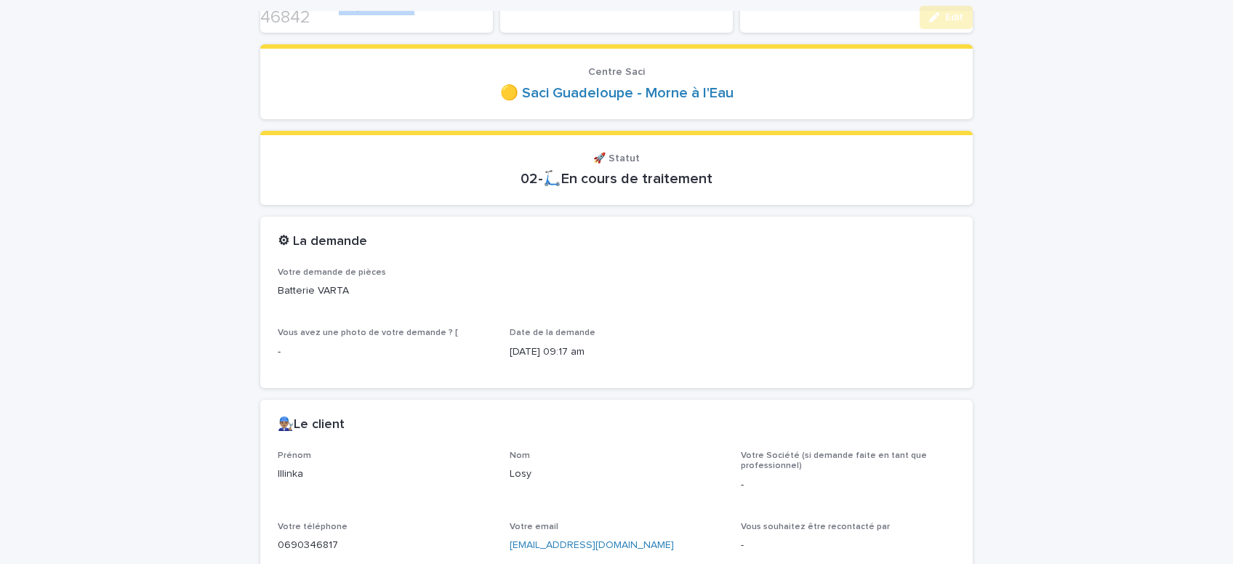
scroll to position [246, 0]
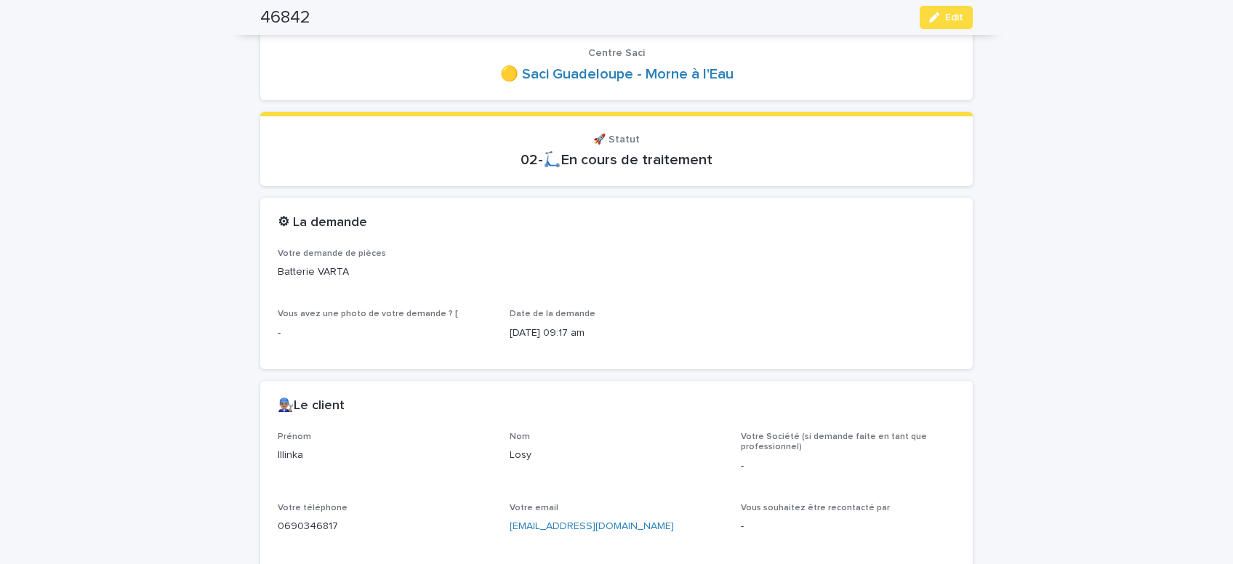
drag, startPoint x: 256, startPoint y: 446, endPoint x: 189, endPoint y: 442, distance: 67.0
click at [278, 445] on div "Illinka" at bounding box center [385, 454] width 214 height 18
click at [407, 460] on p "Illinka" at bounding box center [385, 455] width 214 height 15
drag, startPoint x: 311, startPoint y: 456, endPoint x: 260, endPoint y: 454, distance: 50.9
click at [278, 454] on div "Illinka" at bounding box center [385, 454] width 214 height 18
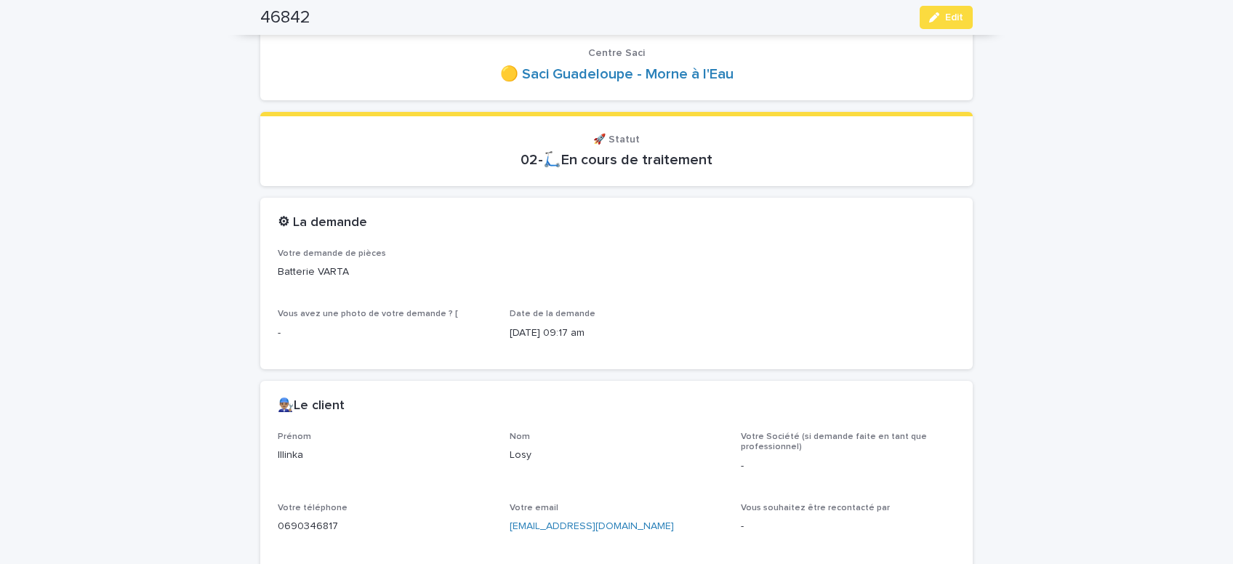
copy p "Illinka"
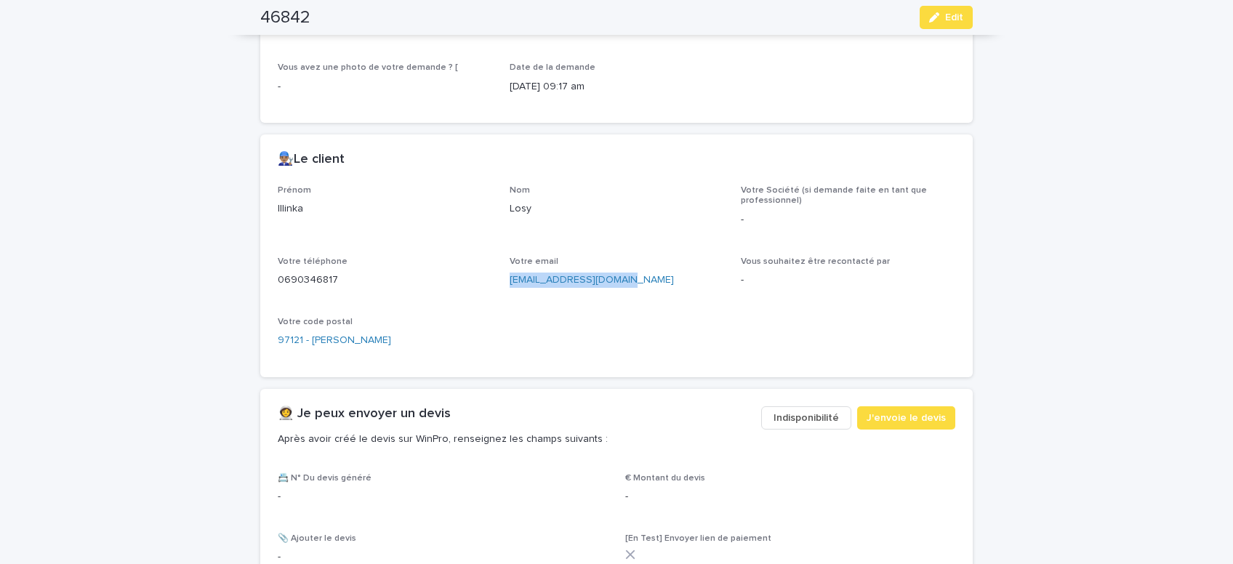
drag, startPoint x: 616, startPoint y: 273, endPoint x: 508, endPoint y: 278, distance: 108.4
click at [509, 278] on div "[EMAIL_ADDRESS][DOMAIN_NAME]" at bounding box center [616, 279] width 214 height 18
copy link "[EMAIL_ADDRESS][DOMAIN_NAME]"
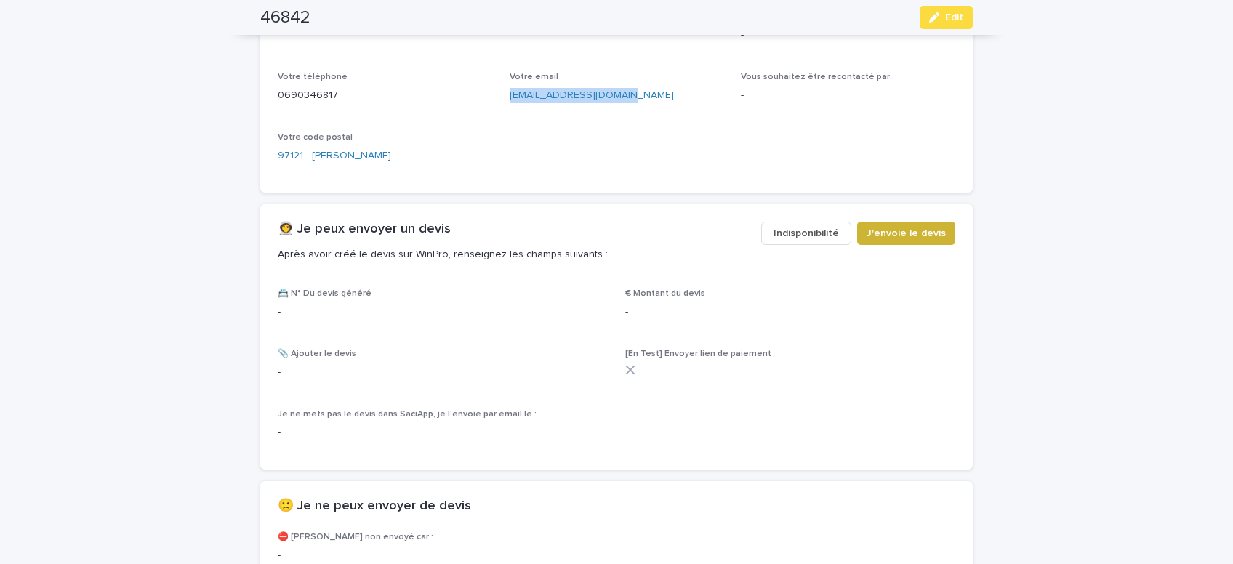
click at [920, 233] on span "J'envoie le devis" at bounding box center [905, 233] width 79 height 15
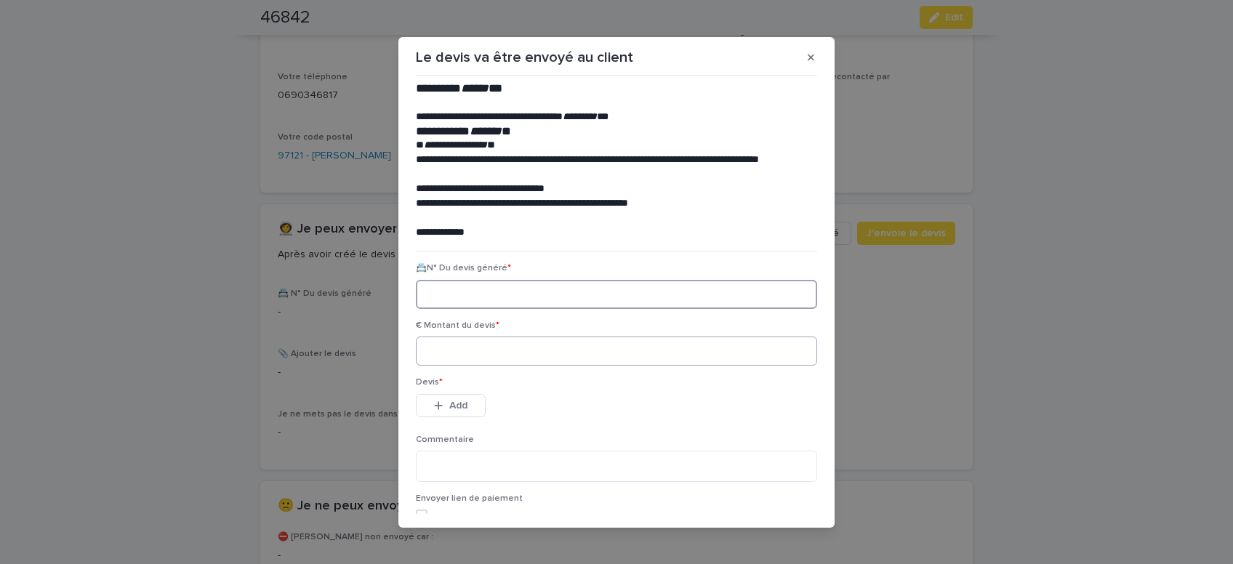
paste input "********"
type input "********"
click at [454, 350] on input at bounding box center [616, 350] width 401 height 29
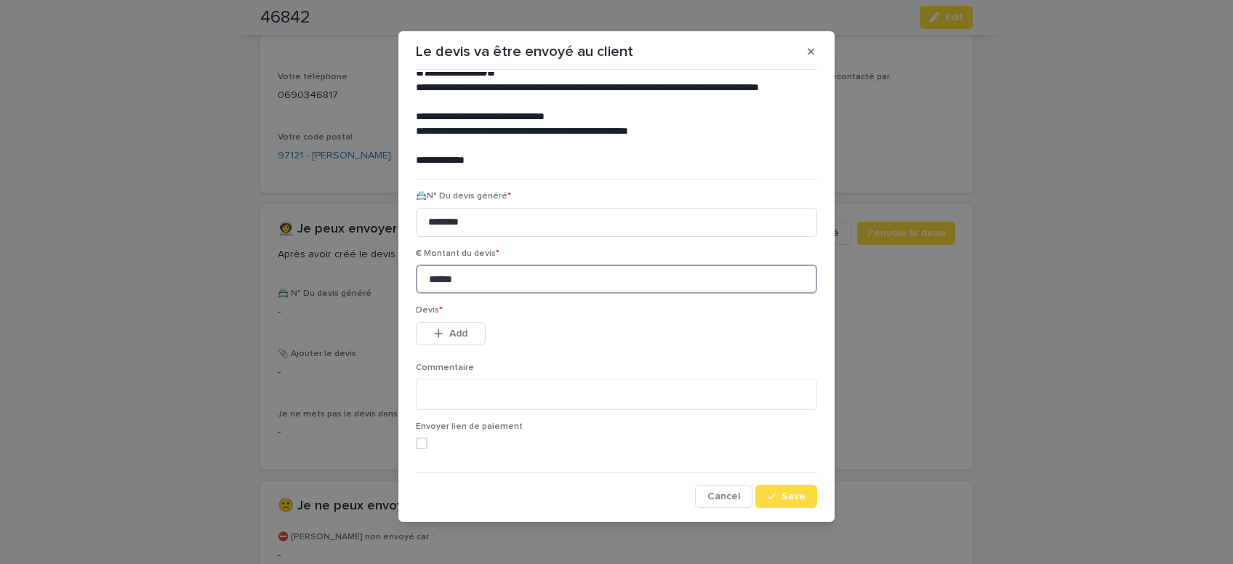
scroll to position [7, 0]
type input "******"
click at [775, 493] on icon "button" at bounding box center [771, 496] width 9 height 10
click at [465, 334] on span "Add" at bounding box center [458, 333] width 18 height 10
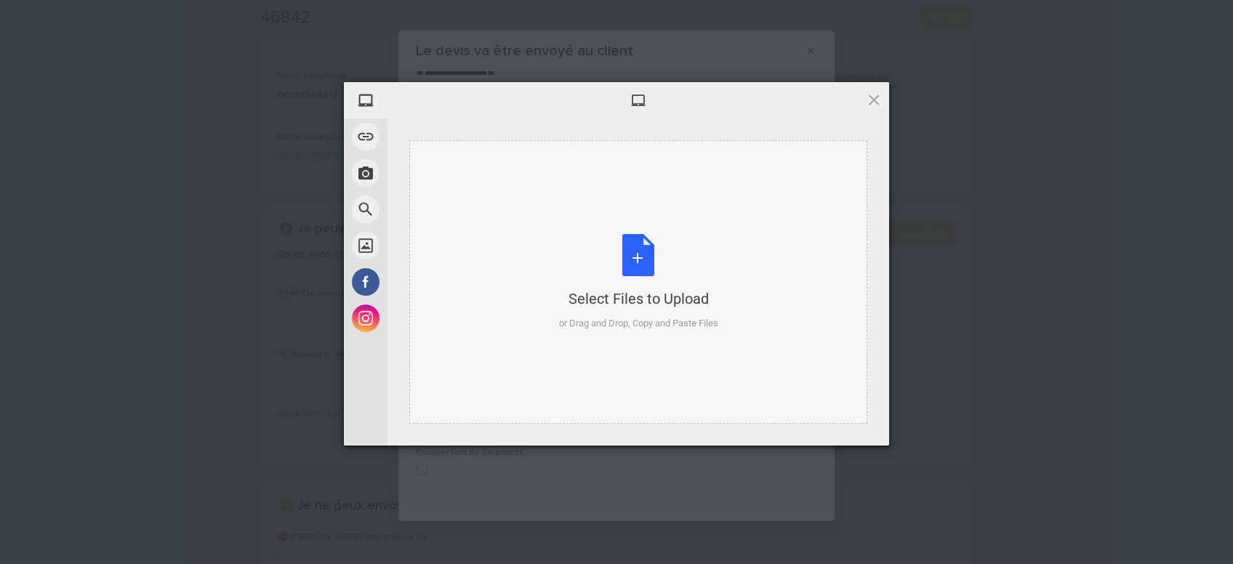
click at [640, 270] on div "Select Files to Upload or Drag and Drop, Copy and Paste Files" at bounding box center [638, 282] width 159 height 97
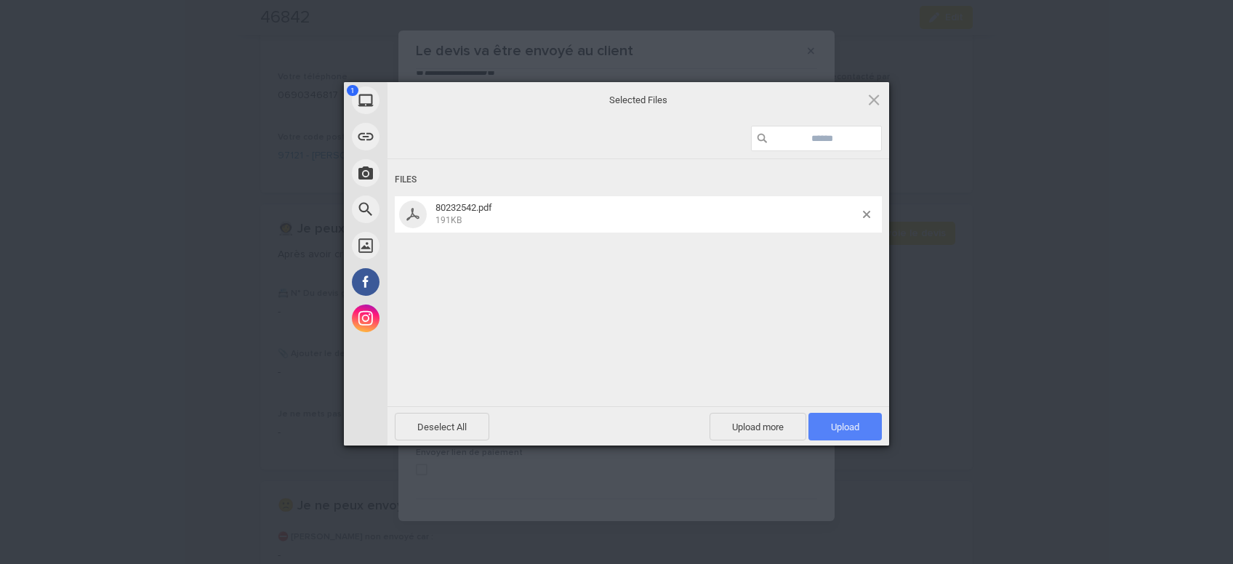
click at [850, 421] on span "Upload 1" at bounding box center [844, 427] width 73 height 28
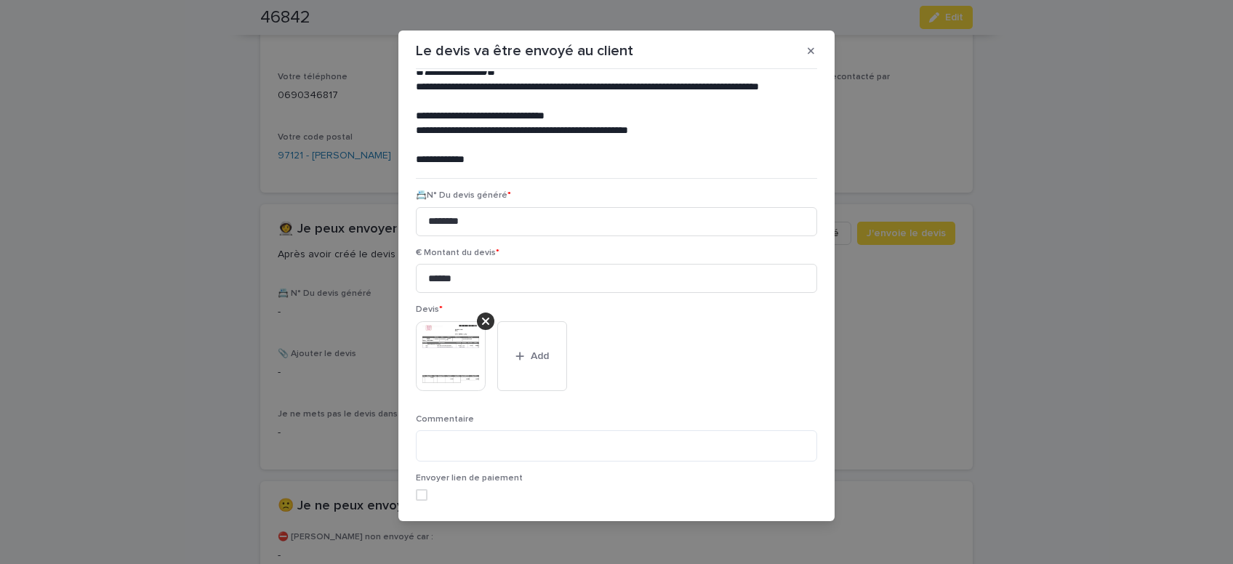
scroll to position [118, 0]
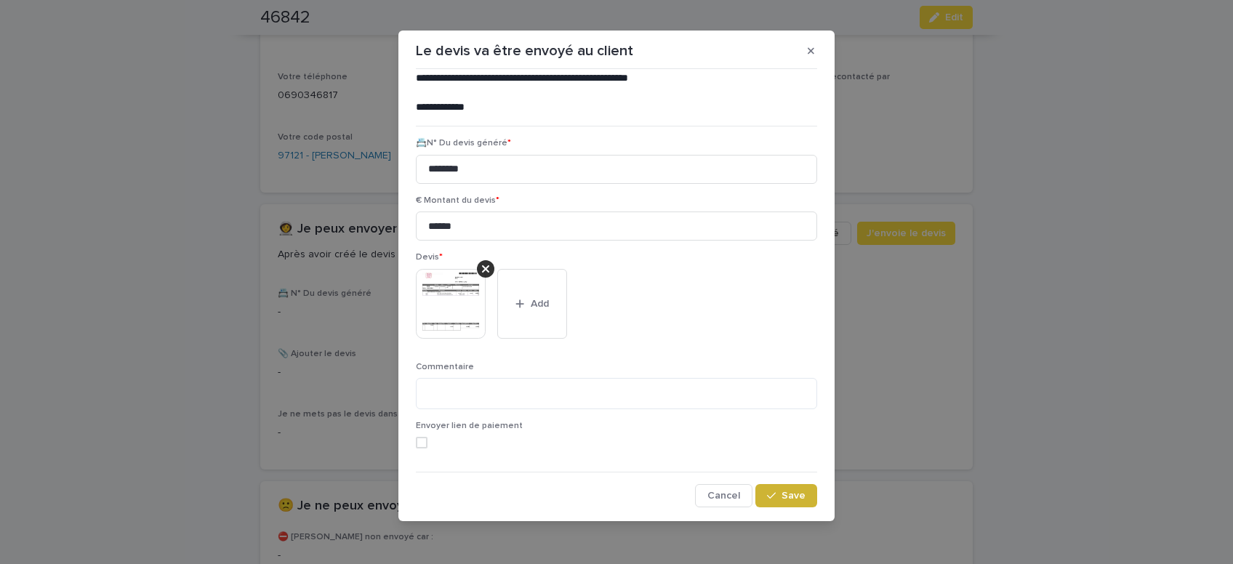
click at [797, 501] on button "Save" at bounding box center [786, 495] width 62 height 23
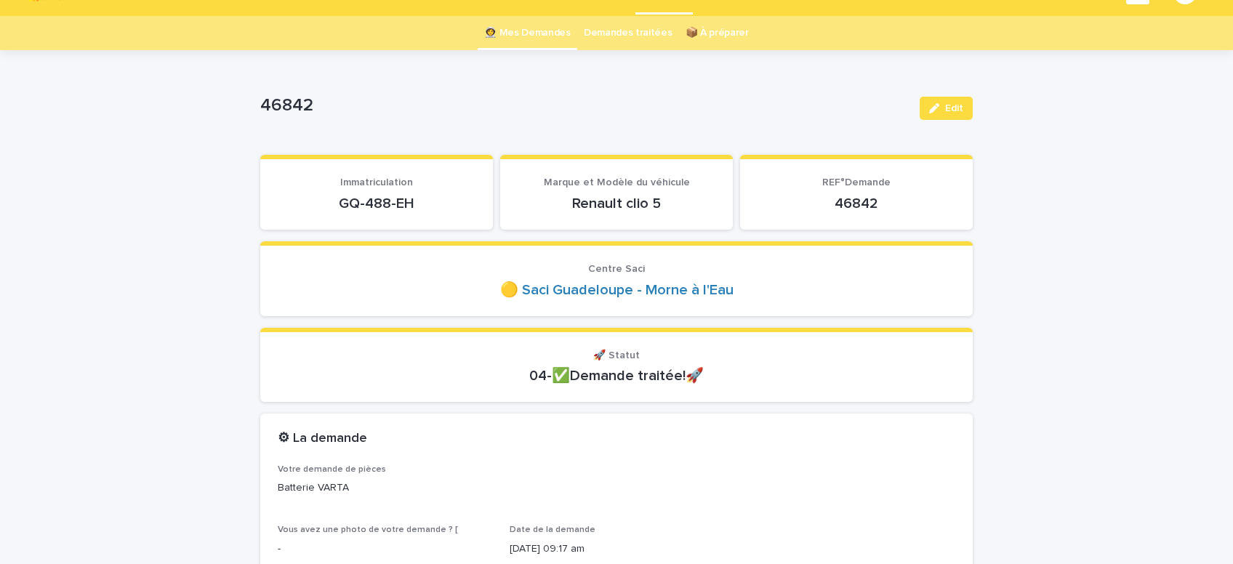
scroll to position [0, 0]
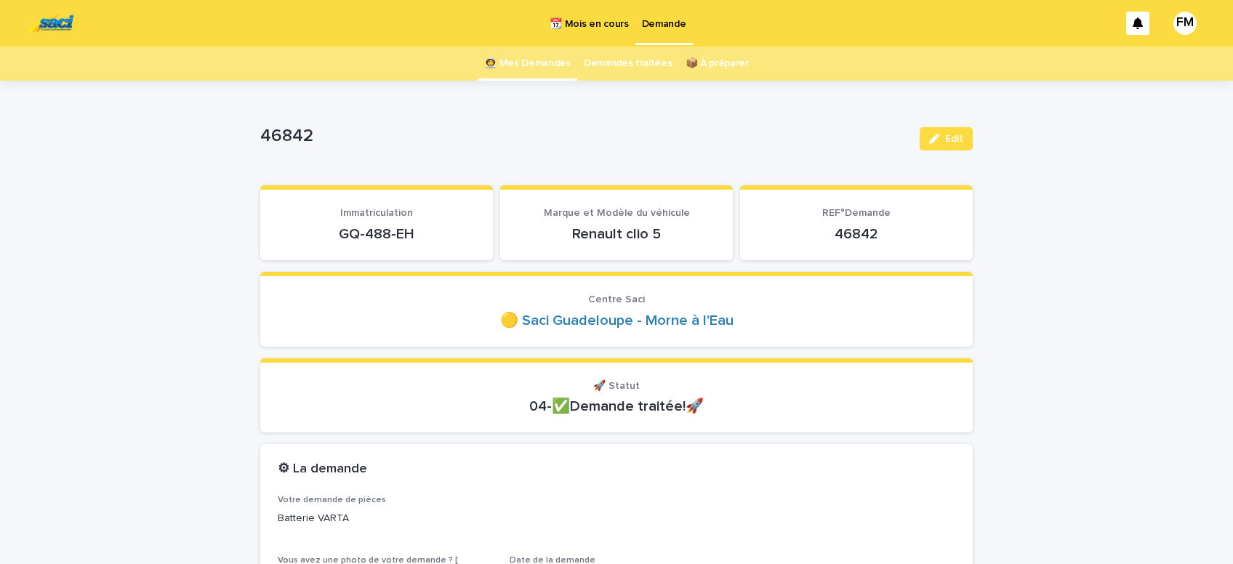
click at [669, 25] on p "Demande" at bounding box center [664, 15] width 44 height 31
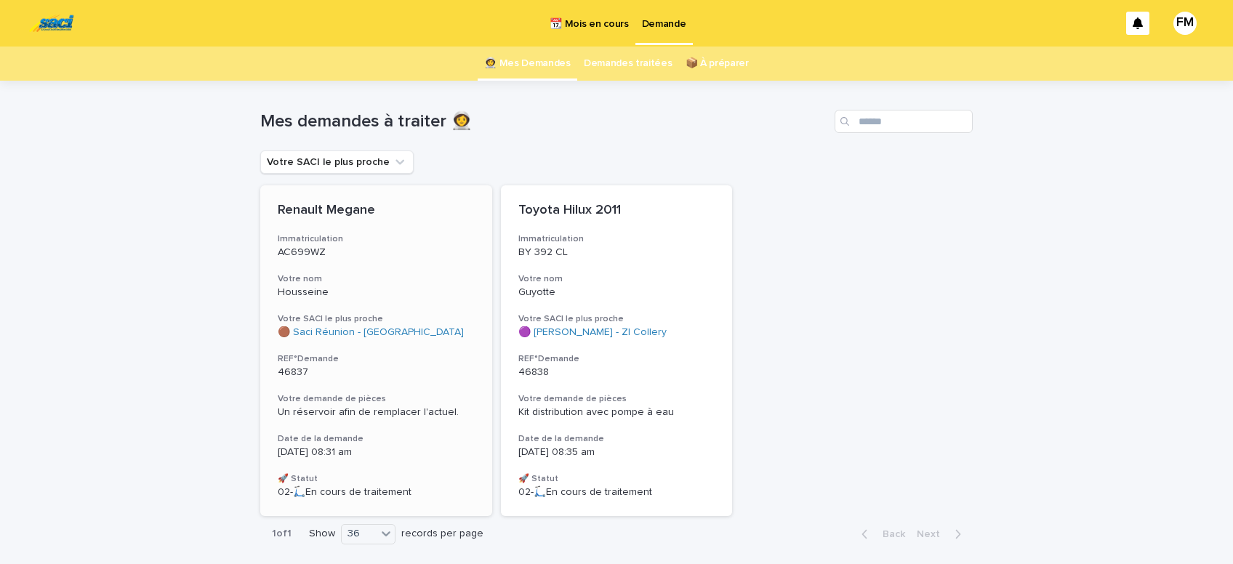
click at [346, 414] on span "Un réservoir afin de remplacer l'actuel." at bounding box center [368, 412] width 181 height 10
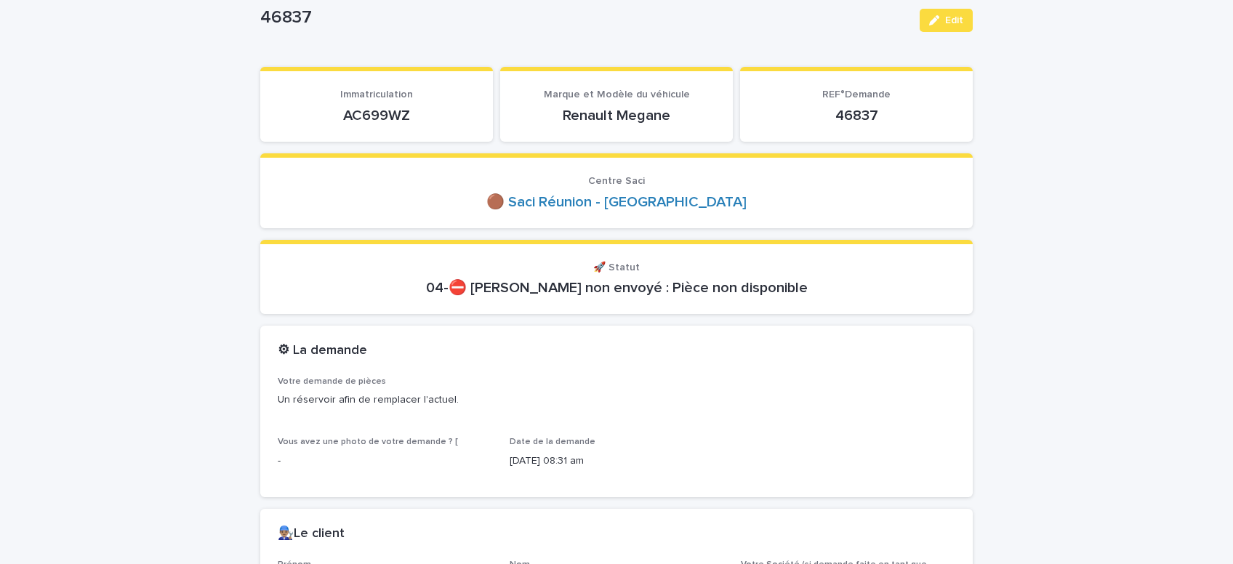
scroll to position [123, 0]
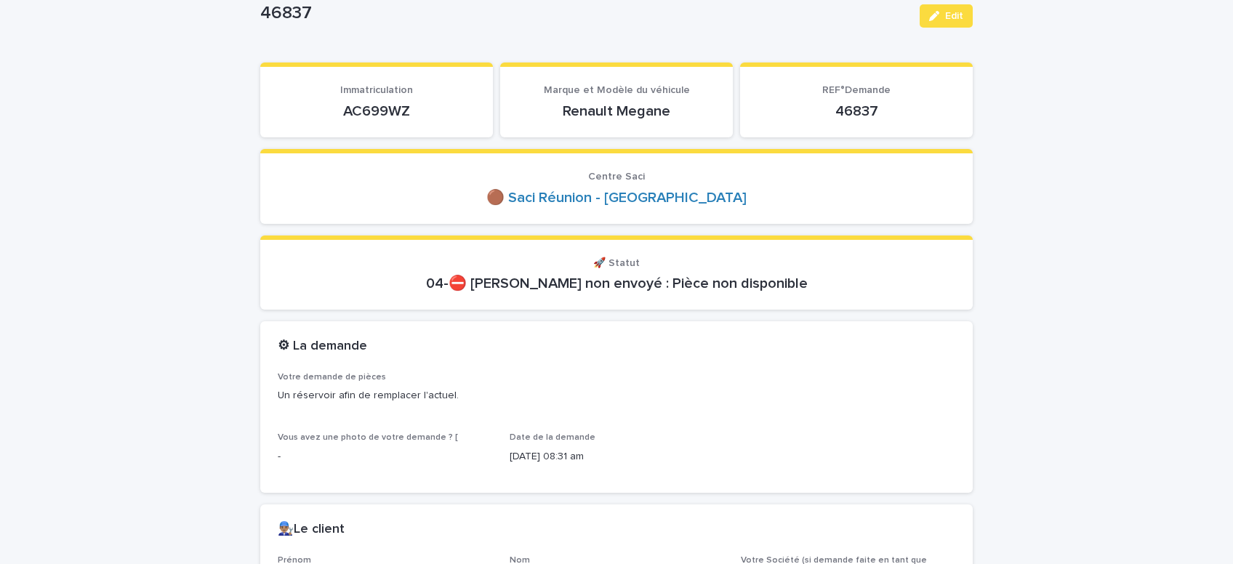
drag, startPoint x: 427, startPoint y: 108, endPoint x: 374, endPoint y: 124, distance: 54.9
click at [346, 110] on p "AC699WZ" at bounding box center [377, 110] width 198 height 17
click at [464, 100] on div "AC699WZ" at bounding box center [377, 110] width 198 height 20
drag, startPoint x: 427, startPoint y: 106, endPoint x: 316, endPoint y: 102, distance: 111.3
click at [316, 102] on p "AC699WZ" at bounding box center [377, 110] width 198 height 17
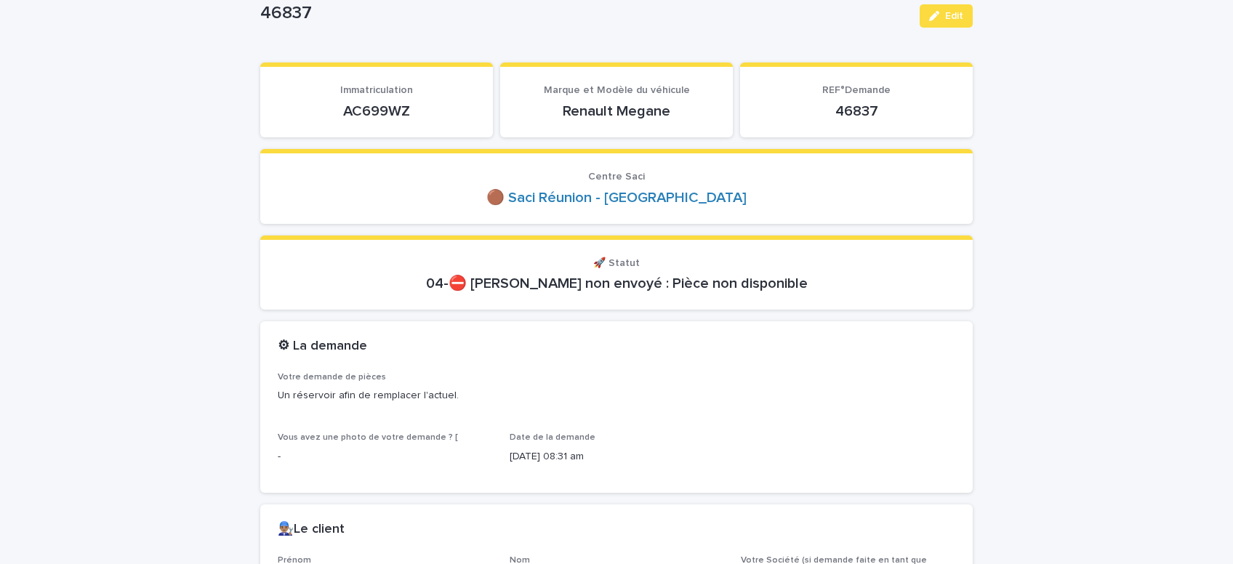
copy p "AC699WZ"
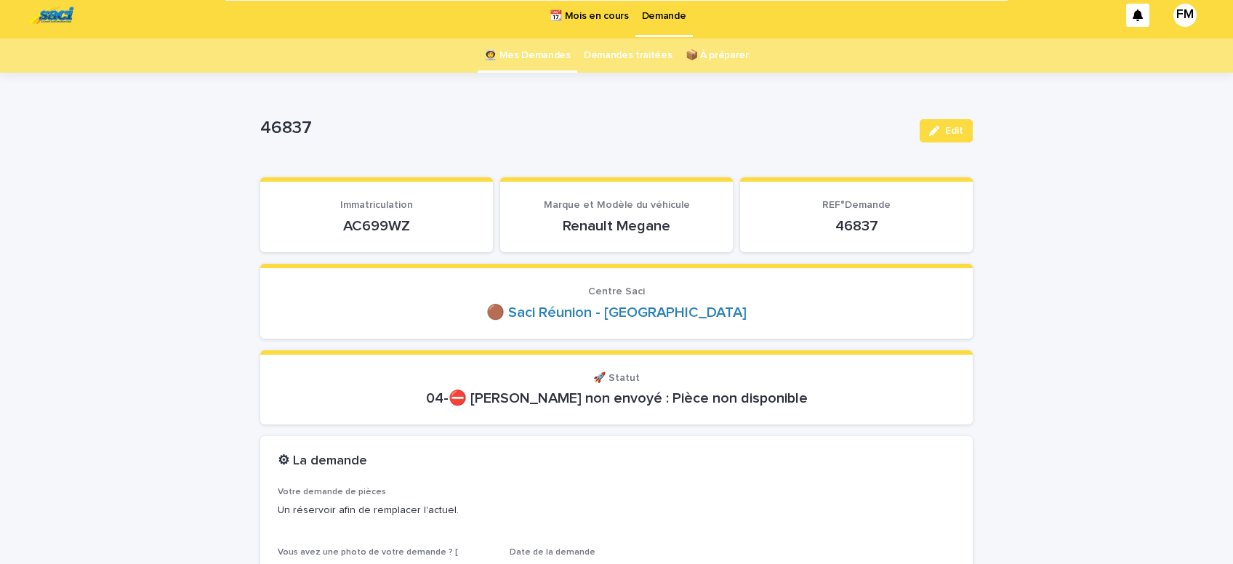
scroll to position [0, 0]
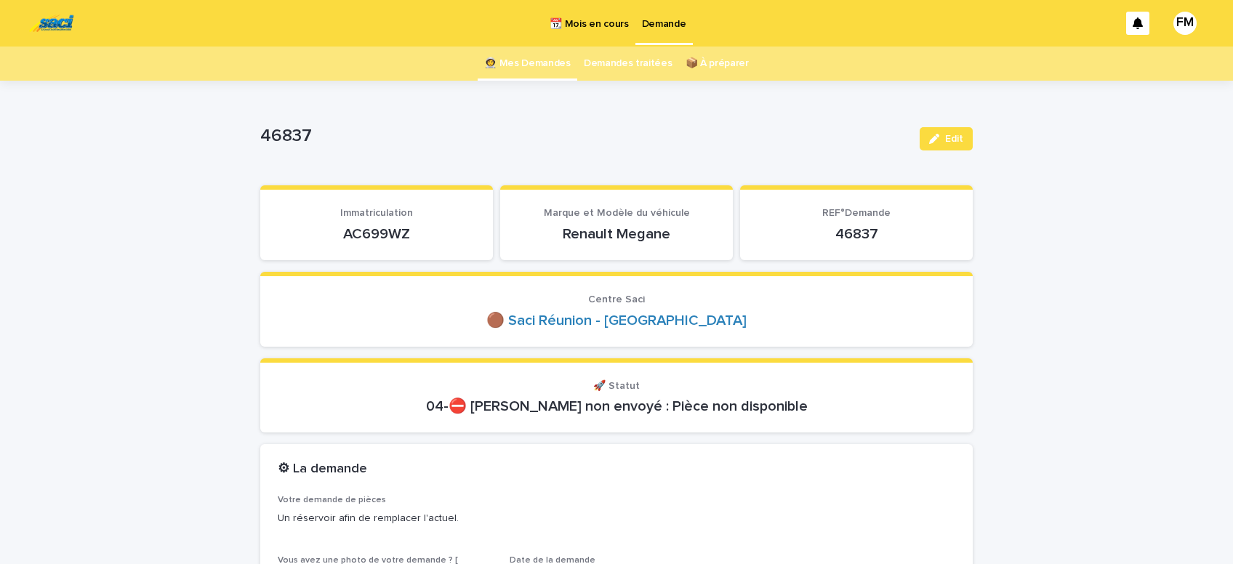
click at [670, 23] on p "Demande" at bounding box center [664, 15] width 44 height 31
